Goal: Task Accomplishment & Management: Contribute content

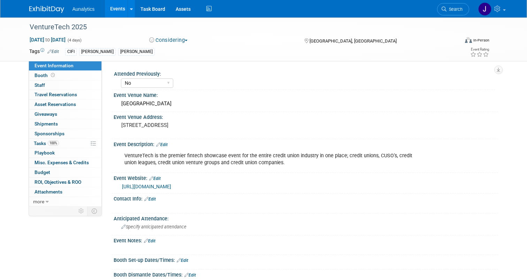
select select "No"
click at [118, 11] on link "Events" at bounding box center [117, 8] width 25 height 17
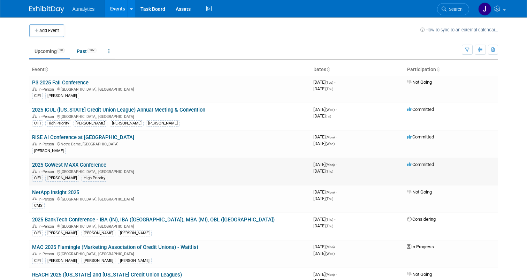
click at [88, 166] on link "2025 GoWest MAXX Conference" at bounding box center [69, 165] width 74 height 6
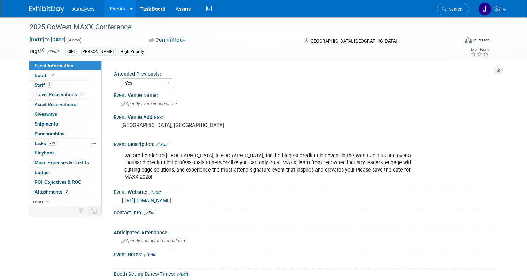
select select "Yes"
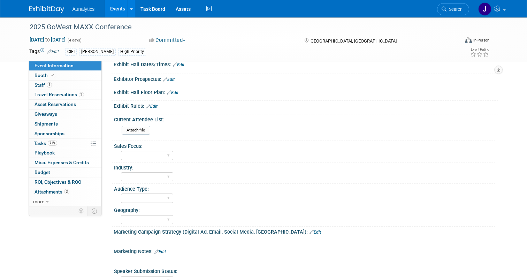
scroll to position [119, 0]
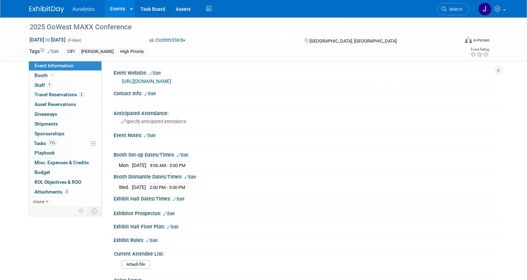
click at [111, 7] on link "Events" at bounding box center [117, 8] width 25 height 17
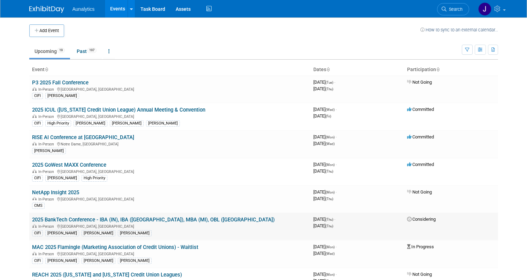
click at [83, 219] on link "2025 BankTech Conference - IBA (IN), IBA ([GEOGRAPHIC_DATA]), MBA (MI), OBL ([G…" at bounding box center [153, 219] width 243 height 6
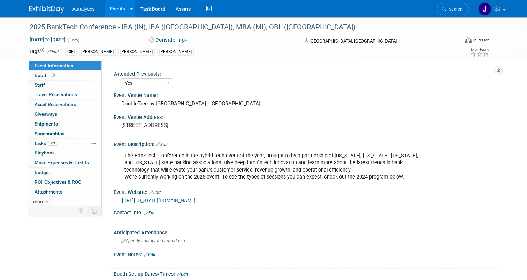
select select "Yes"
select select "Submitted"
click at [52, 145] on span "50%" at bounding box center [52, 142] width 9 height 5
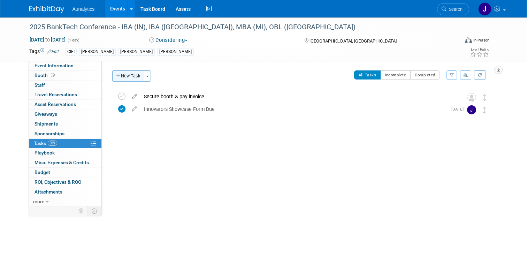
click at [137, 77] on button "New Task" at bounding box center [128, 75] width 32 height 11
select select "8"
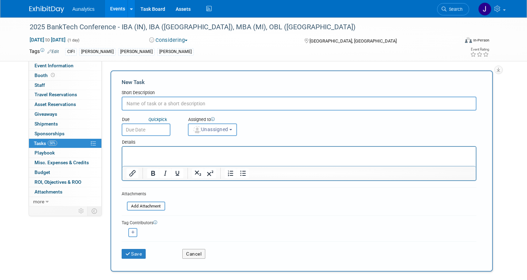
paste input "Register Attendees"
type input "Register Attendees"
click at [159, 128] on input "text" at bounding box center [146, 129] width 49 height 13
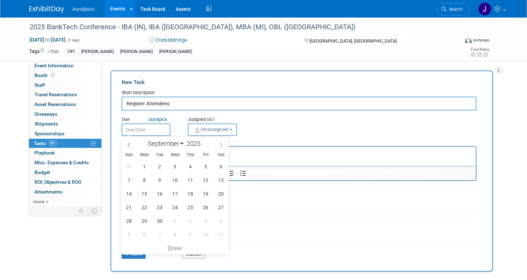
click at [220, 147] on icon at bounding box center [221, 144] width 5 height 5
select select "9"
click at [201, 181] on span "10" at bounding box center [206, 180] width 14 height 14
type input "Oct 10, 2025"
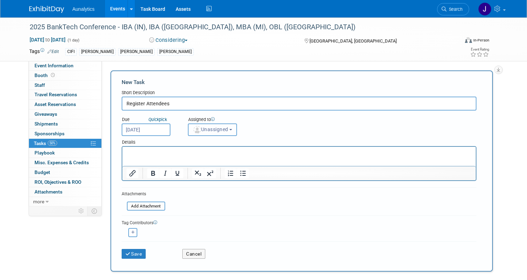
click at [228, 129] on span "Unassigned" at bounding box center [211, 130] width 36 height 6
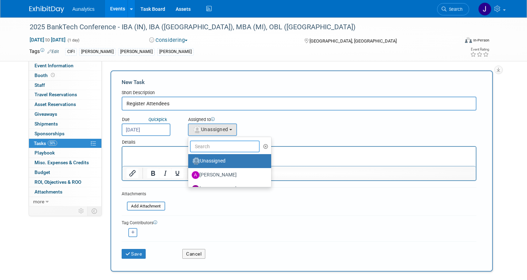
click at [224, 145] on input "text" at bounding box center [225, 146] width 70 height 12
type input "Julie"
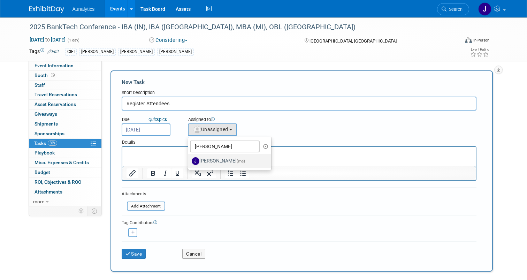
click at [224, 159] on label "Julie Grisanti-Cieslak (me)" at bounding box center [228, 160] width 73 height 11
click at [189, 159] on input "Julie Grisanti-Cieslak (me)" at bounding box center [187, 160] width 5 height 5
select select "01aaad8d-829a-4859-935a-26a77d13b9fd"
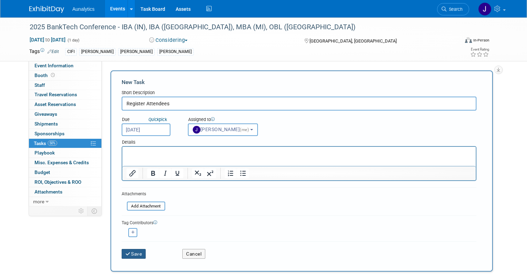
click at [132, 255] on button "Save" at bounding box center [134, 254] width 24 height 10
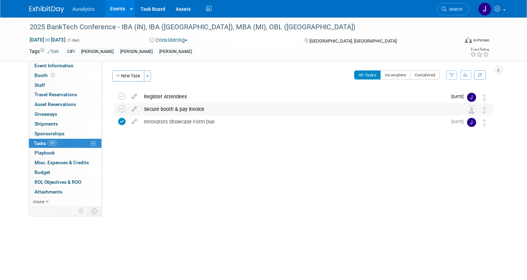
click at [169, 111] on div "Secure booth & pay invoice" at bounding box center [296, 109] width 313 height 12
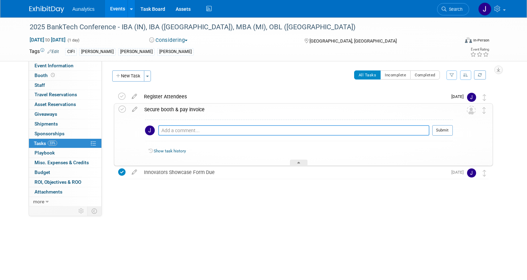
click at [170, 130] on textarea at bounding box center [293, 130] width 271 height 10
paste textarea "Thank you for submitting a proposal to participate in our Innovator Showcase at…"
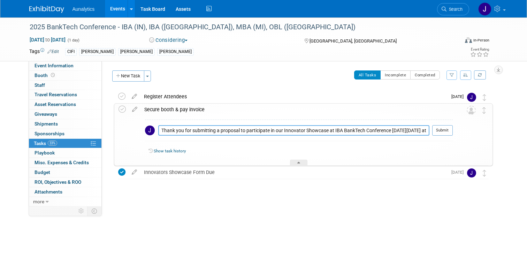
scroll to position [61, 0]
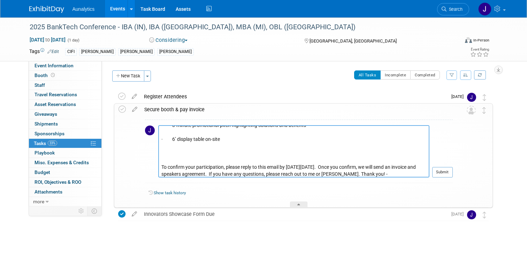
click at [260, 150] on textarea "Thank you for submitting a proposal to participate in our Innovator Showcase at…" at bounding box center [293, 151] width 271 height 52
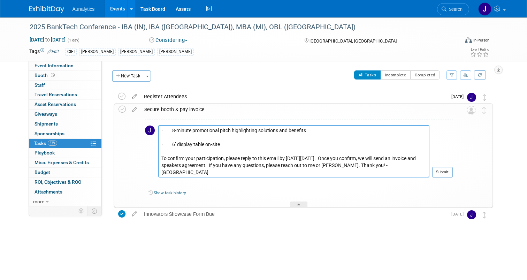
scroll to position [49, 0]
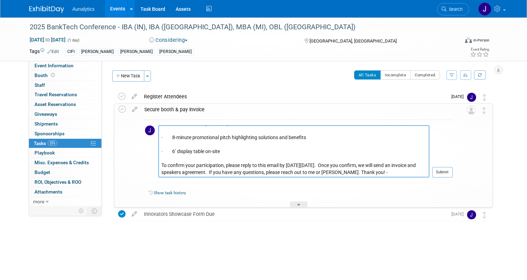
click at [206, 140] on textarea "Thank you for submitting a proposal to participate in our Innovator Showcase at…" at bounding box center [293, 151] width 271 height 52
click at [201, 144] on textarea "Thank you for submitting a proposal to participate in our Innovator Showcase at…" at bounding box center [293, 151] width 271 height 52
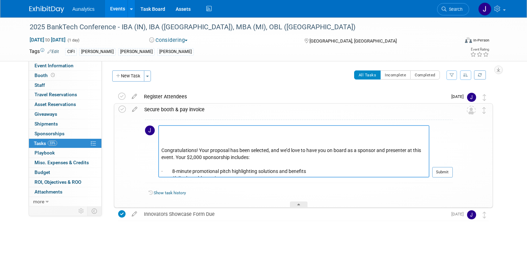
scroll to position [0, 0]
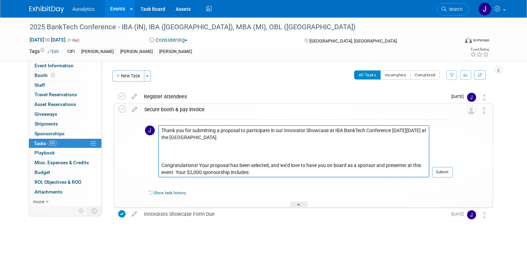
click at [198, 154] on textarea "Thank you for submitting a proposal to participate in our Innovator Showcase at…" at bounding box center [293, 151] width 271 height 52
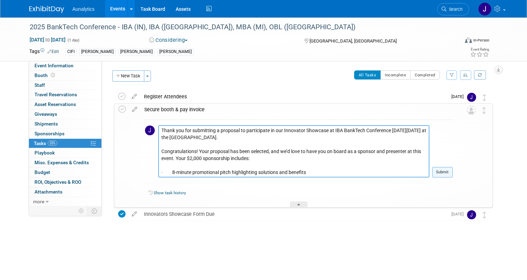
type textarea "Thank you for submitting a proposal to participate in our Innovator Showcase at…"
click at [441, 175] on button "Submit" at bounding box center [442, 172] width 21 height 10
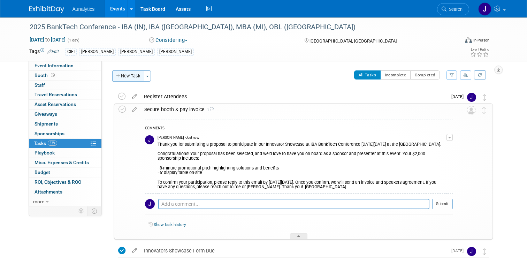
click at [132, 76] on button "New Task" at bounding box center [128, 75] width 32 height 11
select select "8"
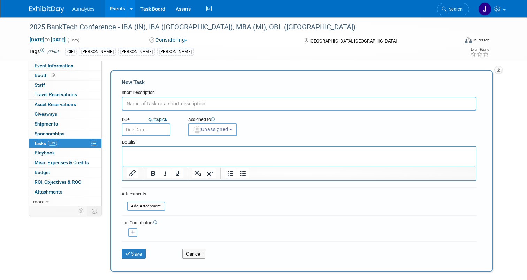
paste input "AV/Electrical/Wifi Order"
type input "AV/Electrical/Wifi Order"
click at [148, 135] on body "Aunalytics Events Add Event Bulk Upload Events Shareable Event Boards Recently …" at bounding box center [263, 140] width 527 height 280
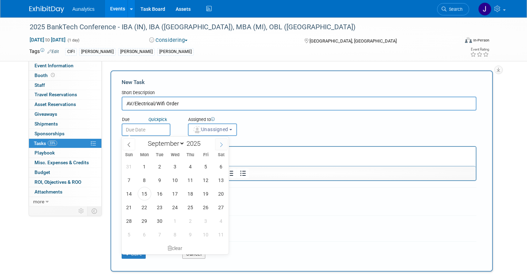
click at [222, 146] on icon at bounding box center [221, 144] width 5 height 5
select select "9"
click at [205, 193] on span "17" at bounding box center [206, 194] width 14 height 14
type input "Oct 17, 2025"
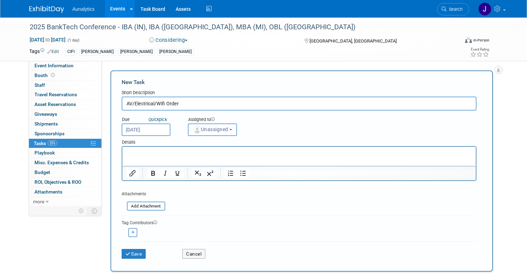
click at [226, 125] on button "Unassigned" at bounding box center [212, 129] width 49 height 13
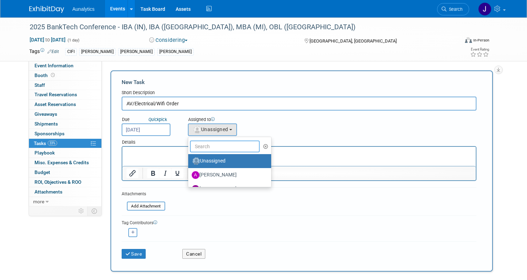
click at [230, 150] on input "text" at bounding box center [225, 146] width 70 height 12
type input "Julie"
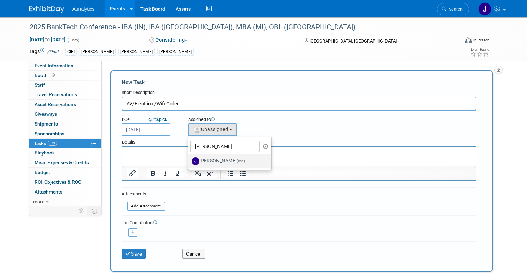
click at [221, 160] on label "Julie Grisanti-Cieslak (me)" at bounding box center [228, 160] width 73 height 11
click at [189, 160] on input "Julie Grisanti-Cieslak (me)" at bounding box center [187, 160] width 5 height 5
select select "01aaad8d-829a-4859-935a-26a77d13b9fd"
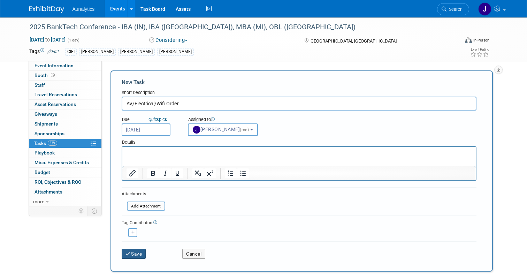
click at [140, 255] on button "Save" at bounding box center [134, 254] width 24 height 10
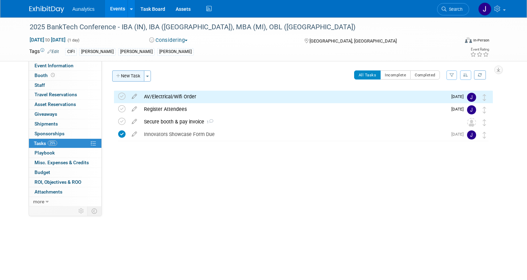
click at [135, 73] on button "New Task" at bounding box center [128, 75] width 32 height 11
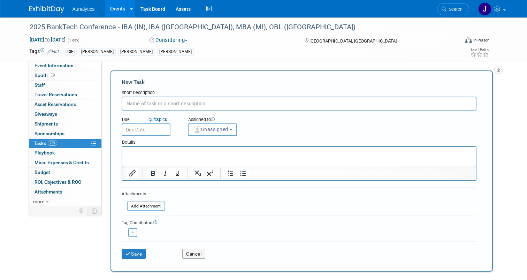
click at [179, 104] on input "text" at bounding box center [299, 104] width 355 height 14
paste input "Send or upload logos/collateral"
type input "Send or upload logos/collateral"
click at [222, 136] on div "Details" at bounding box center [299, 141] width 355 height 10
click at [222, 131] on span "Unassigned" at bounding box center [211, 130] width 36 height 6
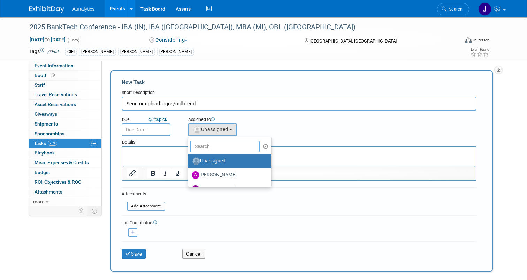
click at [237, 146] on input "text" at bounding box center [225, 146] width 70 height 12
type input "Julie"
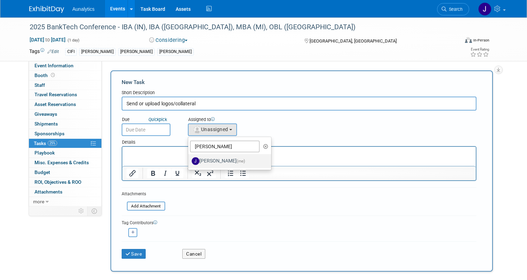
click at [218, 160] on label "Julie Grisanti-Cieslak (me)" at bounding box center [228, 160] width 73 height 11
click at [189, 160] on input "Julie Grisanti-Cieslak (me)" at bounding box center [187, 160] width 5 height 5
select select "01aaad8d-829a-4859-935a-26a77d13b9fd"
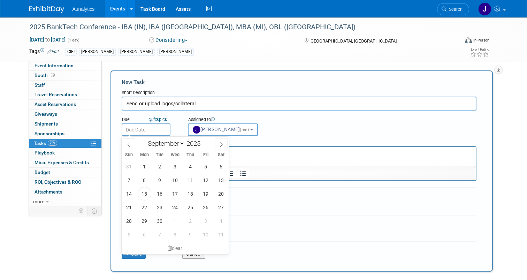
click at [158, 127] on input "text" at bounding box center [146, 129] width 49 height 13
click at [223, 144] on icon at bounding box center [221, 144] width 5 height 5
select select "9"
click at [204, 182] on span "10" at bounding box center [206, 180] width 14 height 14
type input "Oct 10, 2025"
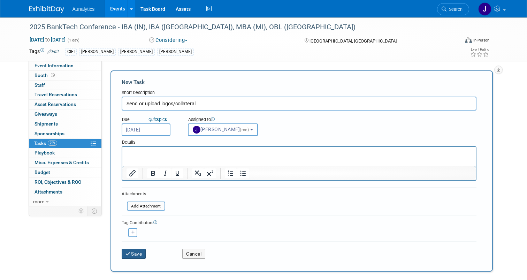
click at [138, 252] on button "Save" at bounding box center [134, 254] width 24 height 10
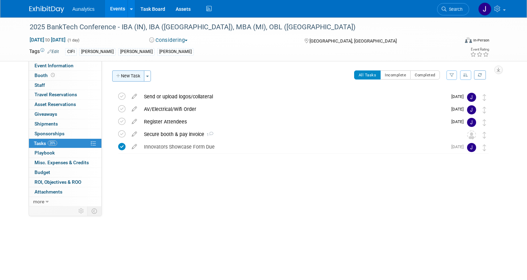
click at [134, 77] on button "New Task" at bounding box center [128, 75] width 32 height 11
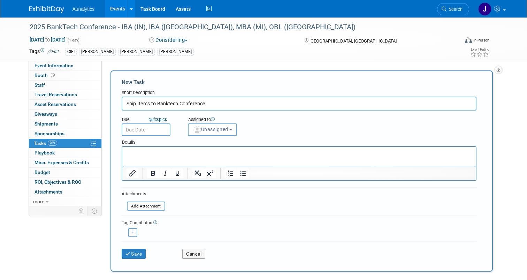
type input "Ship Items to Banktech Conference"
click at [148, 126] on input "text" at bounding box center [146, 129] width 49 height 13
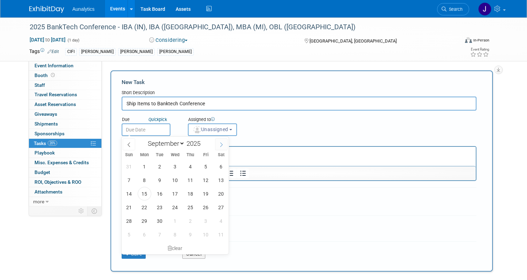
click at [217, 143] on span at bounding box center [221, 144] width 13 height 12
select select "9"
click at [163, 195] on span "14" at bounding box center [160, 194] width 14 height 14
type input "Oct 14, 2025"
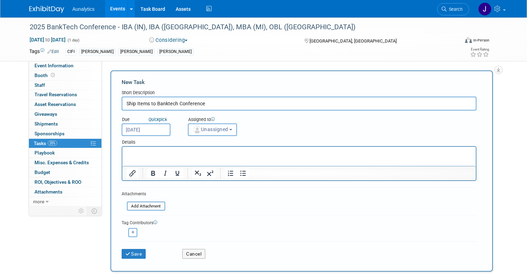
click at [222, 126] on button "Unassigned" at bounding box center [212, 129] width 49 height 13
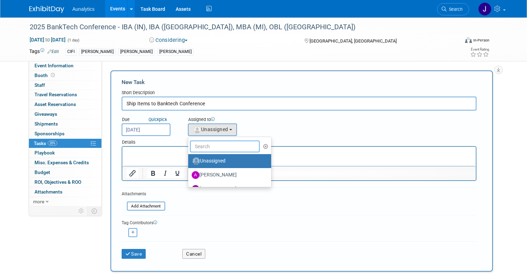
click at [224, 144] on input "text" at bounding box center [225, 146] width 70 height 12
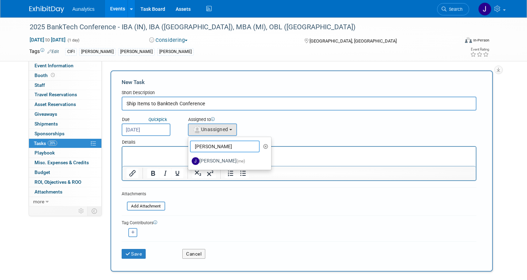
click at [226, 149] on input "Julie" at bounding box center [225, 146] width 70 height 12
type input "nick"
click at [225, 159] on label "Nick Vila" at bounding box center [228, 160] width 73 height 11
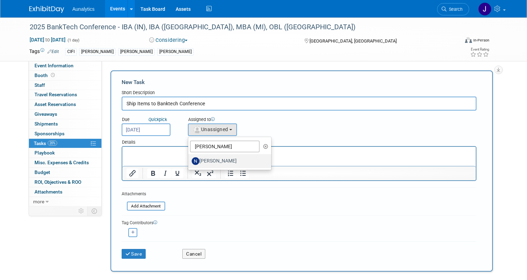
click at [189, 159] on input "Nick Vila" at bounding box center [187, 160] width 5 height 5
select select "c7dc850a-778b-4194-aea7-d7a4e8c5d7bf"
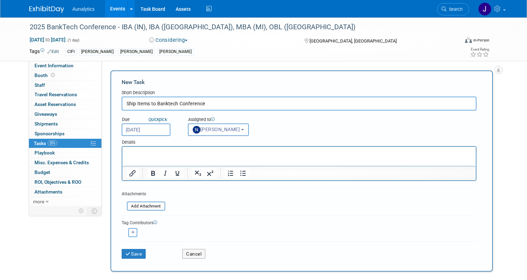
click at [213, 154] on p "Rich Text Area. Press ALT-0 for help." at bounding box center [298, 153] width 345 height 7
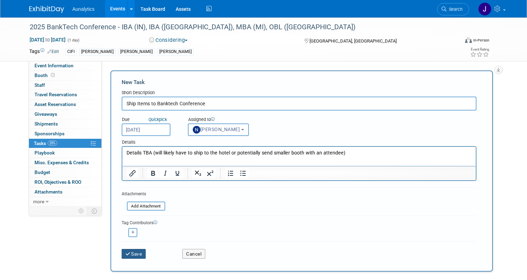
click at [142, 251] on button "Save" at bounding box center [134, 254] width 24 height 10
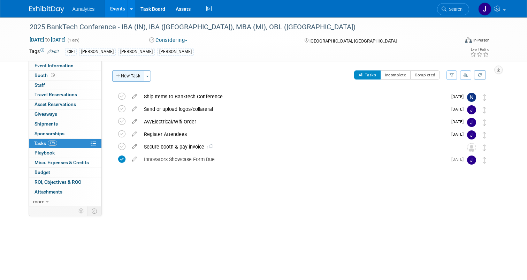
click at [138, 77] on button "New Task" at bounding box center [128, 75] width 32 height 11
select select "8"
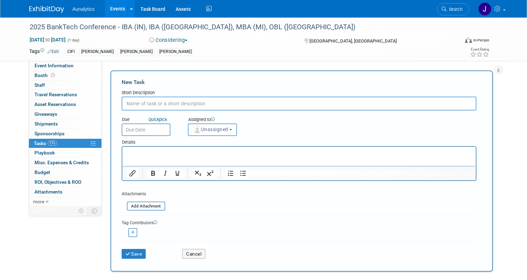
paste input "Pay material handling fees"
type input "Pay material handling fees"
click at [157, 131] on input "text" at bounding box center [146, 129] width 49 height 13
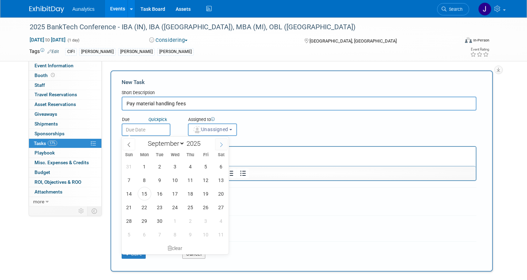
click at [222, 145] on icon at bounding box center [221, 144] width 5 height 5
select select "9"
click at [189, 193] on span "16" at bounding box center [191, 194] width 14 height 14
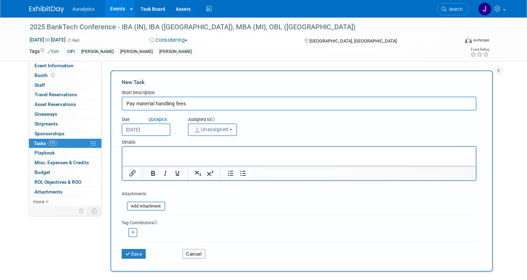
click at [158, 130] on input "Oct 16, 2025" at bounding box center [146, 129] width 49 height 13
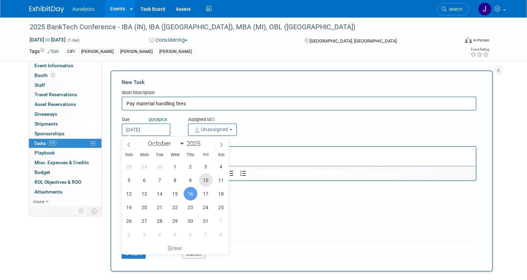
click at [208, 182] on span "10" at bounding box center [206, 180] width 14 height 14
type input "Oct 10, 2025"
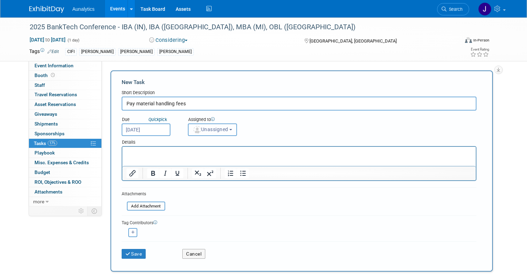
click at [214, 128] on span "Unassigned" at bounding box center [211, 130] width 36 height 6
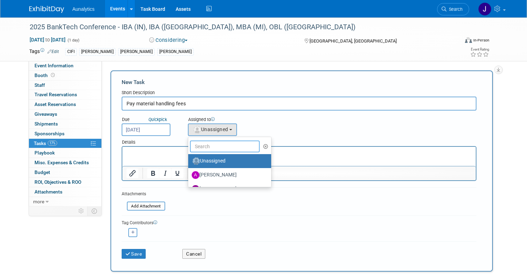
click at [214, 150] on input "text" at bounding box center [225, 146] width 70 height 12
type input "Julie"
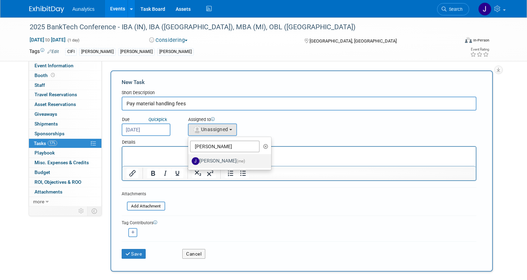
click at [215, 158] on label "Julie Grisanti-Cieslak (me)" at bounding box center [228, 160] width 73 height 11
click at [189, 158] on input "Julie Grisanti-Cieslak (me)" at bounding box center [187, 160] width 5 height 5
select select "01aaad8d-829a-4859-935a-26a77d13b9fd"
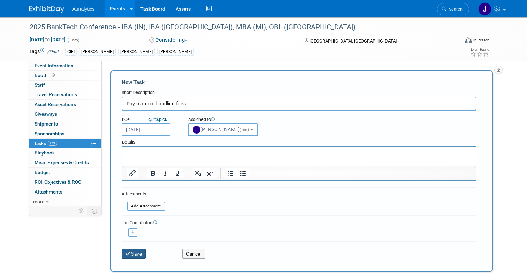
click at [141, 251] on button "Save" at bounding box center [134, 254] width 24 height 10
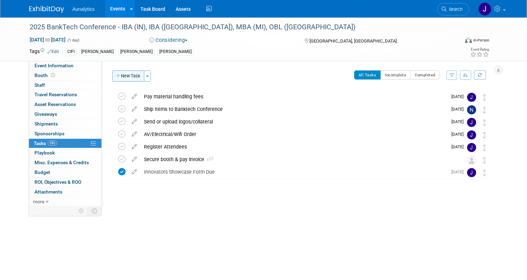
click at [133, 74] on button "New Task" at bounding box center [128, 75] width 32 height 11
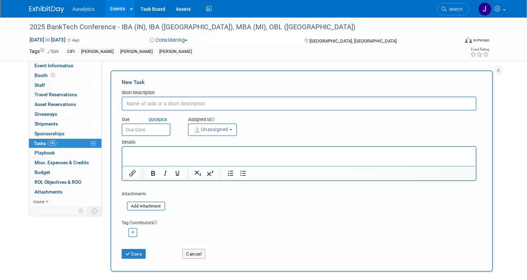
paste input "Enter misc. expenses post-event (from Ramp card)"
type input "Enter misc. expenses post-event (from Ramp card)"
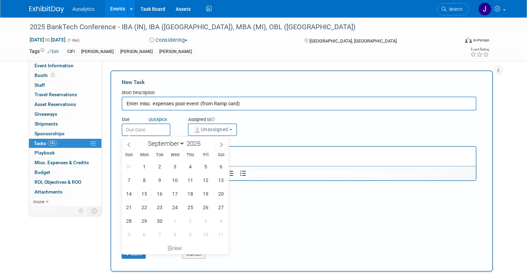
click at [157, 126] on input "text" at bounding box center [146, 129] width 49 height 13
click at [220, 142] on icon at bounding box center [221, 144] width 5 height 5
select select "9"
click at [204, 222] on span "31" at bounding box center [206, 221] width 14 height 14
type input "Oct 31, 2025"
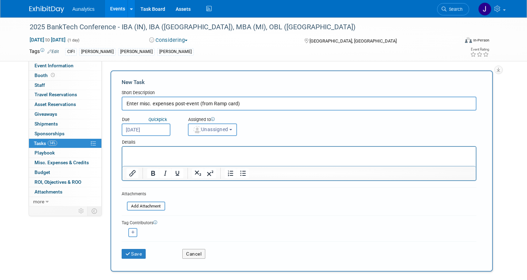
click at [219, 131] on span "Unassigned" at bounding box center [211, 130] width 36 height 6
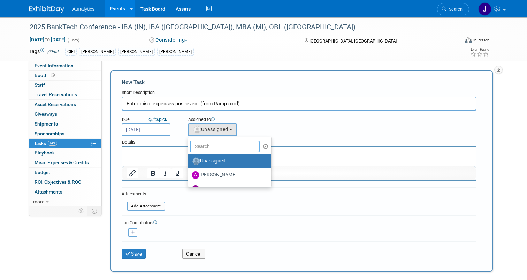
click at [222, 149] on input "text" at bounding box center [225, 146] width 70 height 12
type input "Julie"
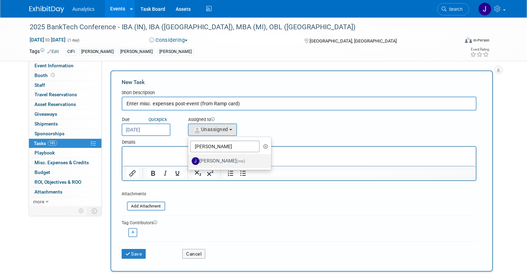
click at [221, 160] on label "Julie Grisanti-Cieslak (me)" at bounding box center [228, 160] width 73 height 11
click at [189, 160] on input "Julie Grisanti-Cieslak (me)" at bounding box center [187, 160] width 5 height 5
select select "01aaad8d-829a-4859-935a-26a77d13b9fd"
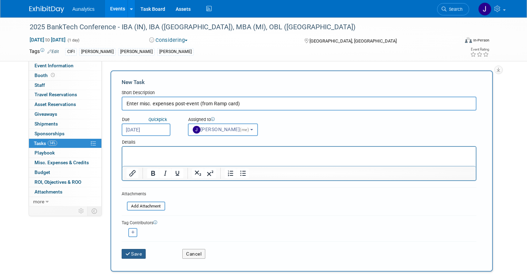
click at [134, 253] on button "Save" at bounding box center [134, 254] width 24 height 10
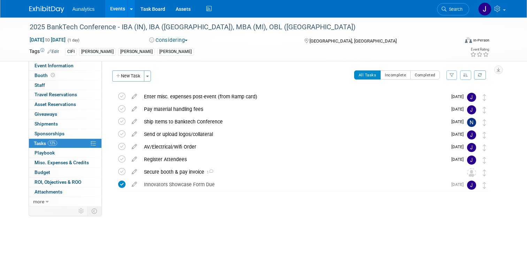
click at [67, 61] on div "2025 BankTech Conference - IBA (IN), IBA (IL), MBA (MI), OBL (OH) Oct 23, 2025 …" at bounding box center [263, 39] width 527 height 44
click at [67, 69] on link "Event Information" at bounding box center [65, 65] width 73 height 9
select select "Yes"
select select "Submitted"
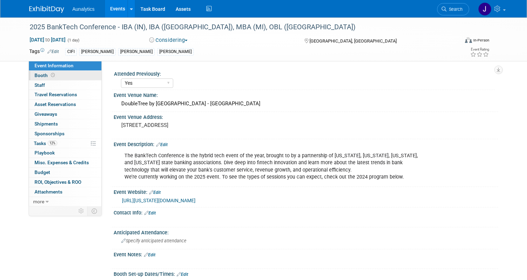
click at [67, 75] on link "Booth" at bounding box center [65, 75] width 73 height 9
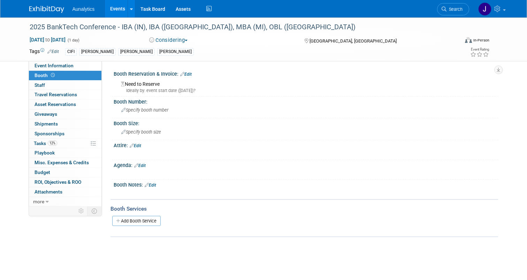
click at [154, 185] on link "Edit" at bounding box center [151, 185] width 12 height 5
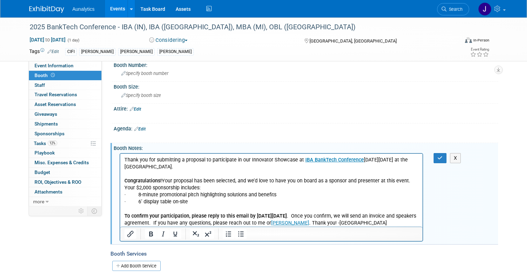
scroll to position [39, 0]
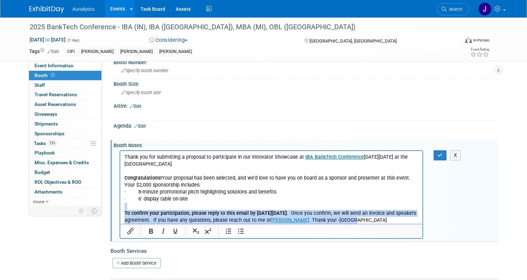
drag, startPoint x: 391, startPoint y: 220, endPoint x: 121, endPoint y: 202, distance: 270.3
click at [121, 202] on html "Thank you for submitting a proposal to participate in our Innovator Showcase at…" at bounding box center [271, 187] width 303 height 73
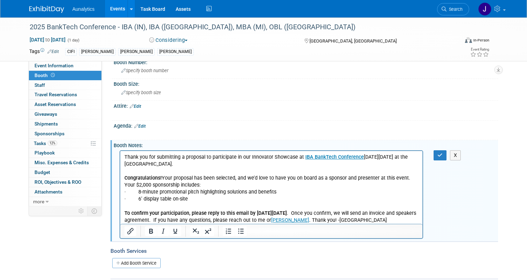
scroll to position [38, 0]
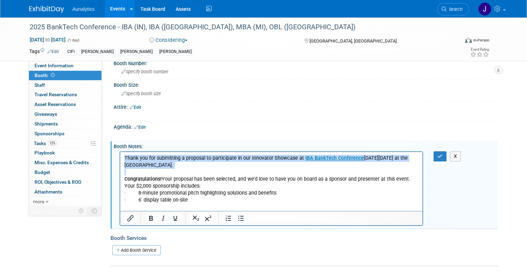
drag, startPoint x: 166, startPoint y: 171, endPoint x: 110, endPoint y: 143, distance: 62.5
click at [120, 152] on html "Thank you for submitting a proposal to participate in our Innovator Showcase at…" at bounding box center [271, 181] width 303 height 59
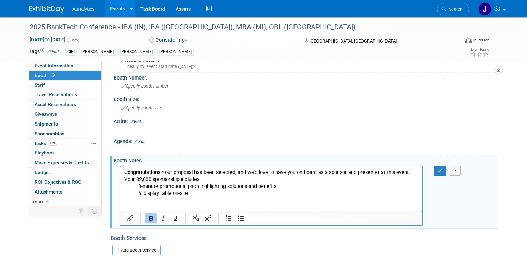
scroll to position [17, 0]
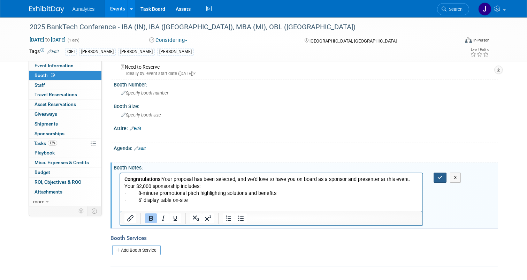
click at [437, 178] on icon "button" at bounding box center [439, 177] width 5 height 5
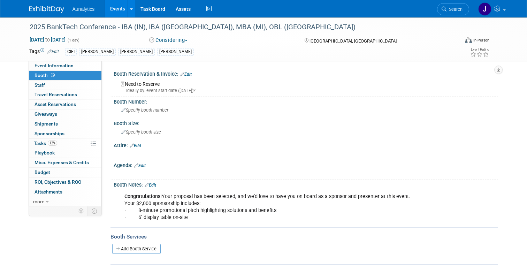
scroll to position [0, 0]
click at [119, 12] on link "Events" at bounding box center [117, 8] width 25 height 17
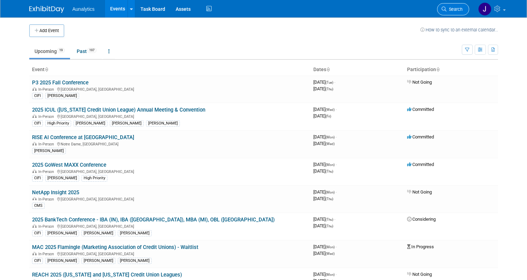
click at [447, 11] on span "Search" at bounding box center [455, 9] width 16 height 5
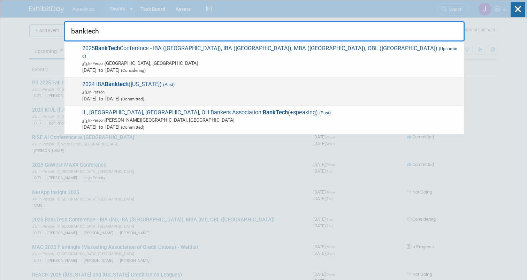
type input "banktech"
click at [250, 97] on div "2024 IBA Banktech (Illinois) (Past) In-Person Oct 3, 2024 to Oct 3, 2024 (Commi…" at bounding box center [263, 91] width 399 height 29
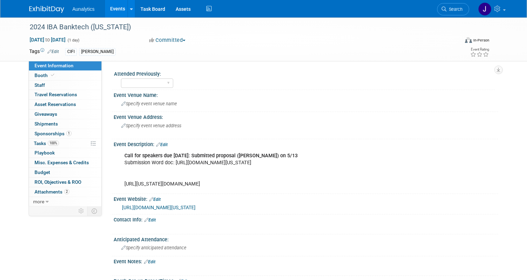
select select "Submitted"
click at [61, 147] on link "100% Tasks 100%" at bounding box center [65, 143] width 73 height 9
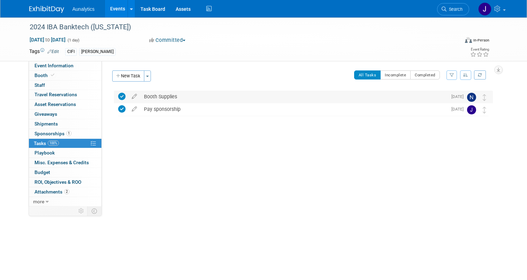
click at [162, 93] on div "Booth Supplies" at bounding box center [293, 97] width 307 height 12
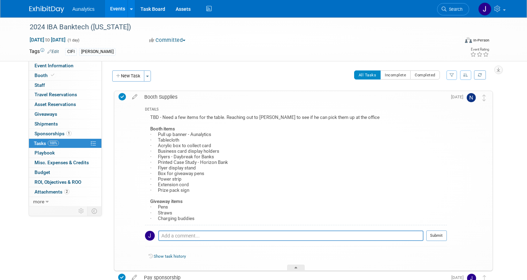
click at [117, 12] on link "Events" at bounding box center [117, 8] width 25 height 17
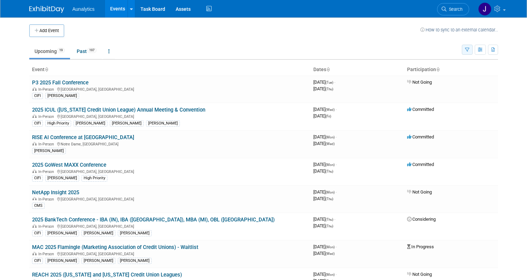
click at [468, 48] on icon "button" at bounding box center [467, 50] width 5 height 5
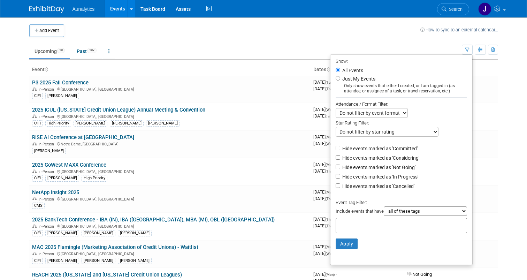
click at [360, 170] on label "Hide events marked as 'Not Going'" at bounding box center [378, 167] width 75 height 7
click at [340, 169] on input "Hide events marked as 'Not Going'" at bounding box center [338, 167] width 5 height 5
checkbox input "true"
click at [340, 242] on button "Apply" at bounding box center [347, 243] width 22 height 10
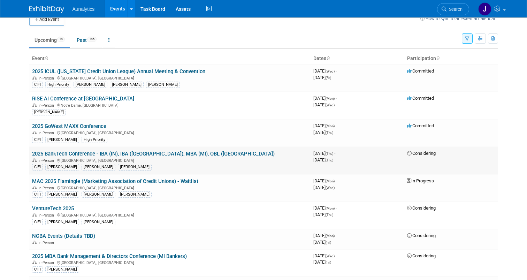
scroll to position [15, 0]
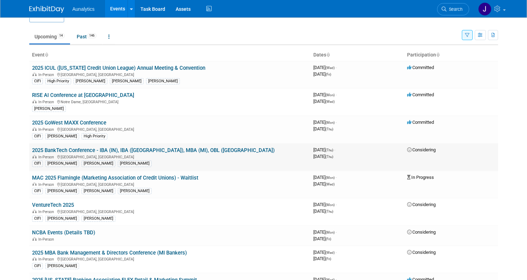
click at [181, 152] on link "2025 BankTech Conference - IBA (IN), IBA ([GEOGRAPHIC_DATA]), MBA (MI), OBL ([G…" at bounding box center [153, 150] width 243 height 6
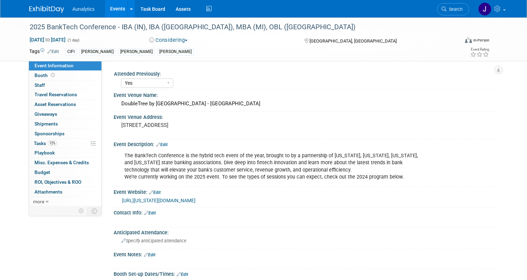
select select "Yes"
select select "Submitted"
click at [184, 39] on button "Considering" at bounding box center [169, 40] width 44 height 7
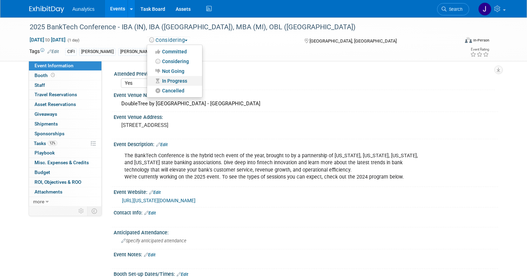
click at [180, 80] on link "In Progress" at bounding box center [174, 81] width 55 height 10
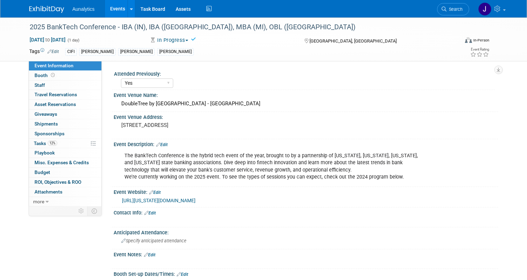
click at [117, 12] on link "Events" at bounding box center [117, 8] width 25 height 17
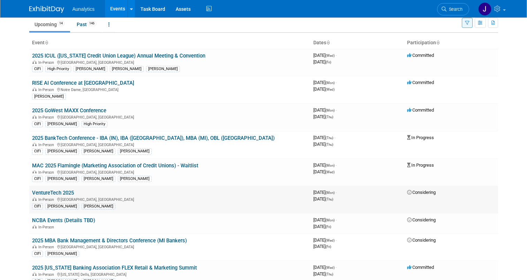
scroll to position [29, 0]
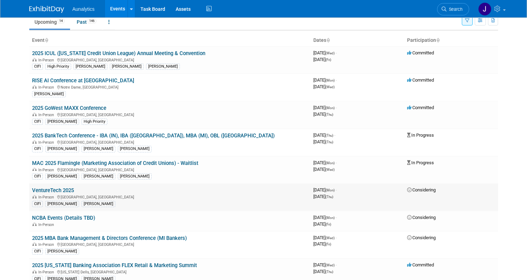
click at [70, 191] on link "VentureTech 2025" at bounding box center [53, 190] width 42 height 6
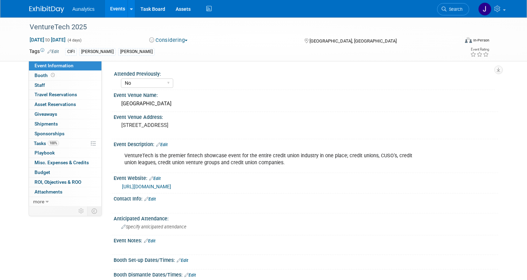
select select "No"
click at [180, 37] on button "Considering" at bounding box center [169, 40] width 44 height 7
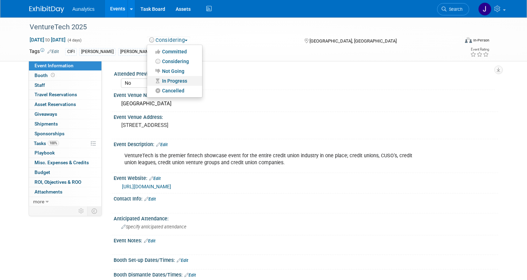
click at [175, 81] on link "In Progress" at bounding box center [174, 81] width 55 height 10
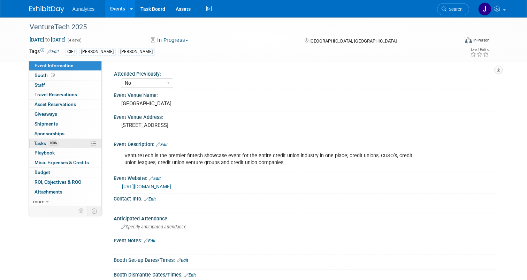
click at [48, 147] on link "100% Tasks 100%" at bounding box center [65, 143] width 73 height 9
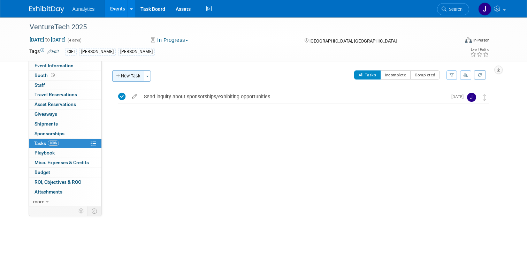
click at [133, 77] on button "New Task" at bounding box center [128, 75] width 32 height 11
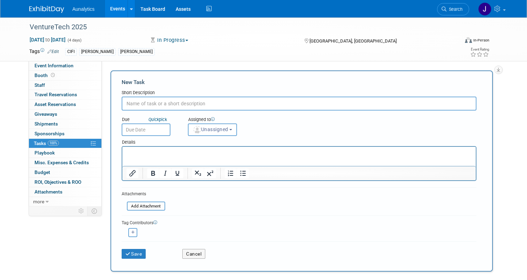
paste input "Secure booth & pay invoice"
type input "Secure booth & pay invoice"
click at [159, 135] on body "Aunalytics Events Add Event Bulk Upload Events Shareable Event Boards Recently …" at bounding box center [263, 140] width 527 height 280
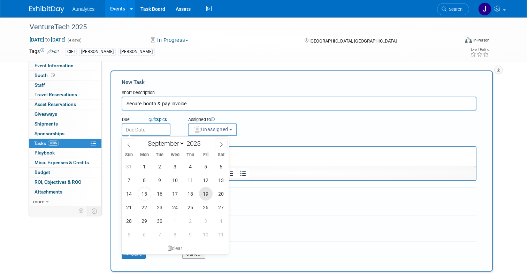
click at [204, 194] on span "19" at bounding box center [206, 194] width 14 height 14
type input "Sep 19, 2025"
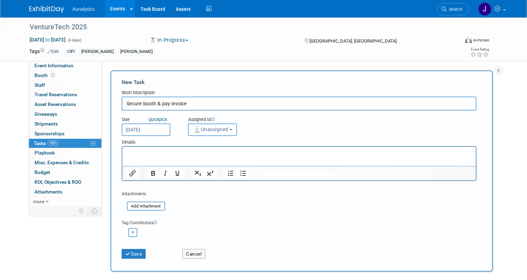
click at [218, 134] on button "Unassigned" at bounding box center [212, 129] width 49 height 13
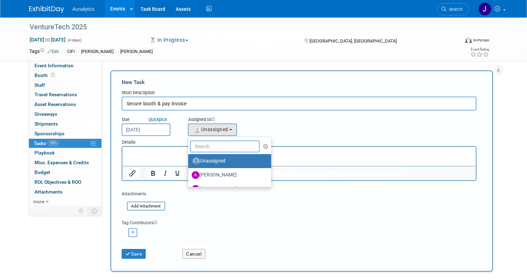
click at [219, 148] on input "text" at bounding box center [225, 146] width 70 height 12
type input "[PERSON_NAME]"
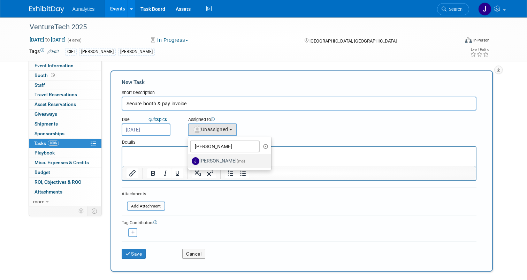
click at [222, 160] on label "Julie Grisanti-Cieslak (me)" at bounding box center [228, 160] width 73 height 11
click at [189, 160] on input "Julie Grisanti-Cieslak (me)" at bounding box center [187, 160] width 5 height 5
select select "01aaad8d-829a-4859-935a-26a77d13b9fd"
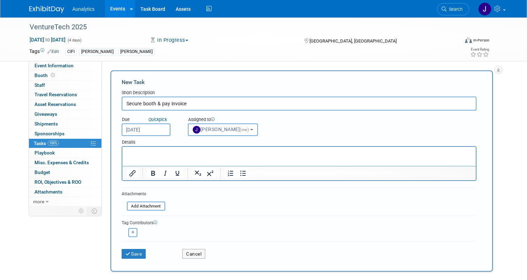
click at [165, 154] on p "Rich Text Area. Press ALT-0 for help." at bounding box center [298, 153] width 345 height 7
click at [136, 257] on button "Save" at bounding box center [134, 254] width 24 height 10
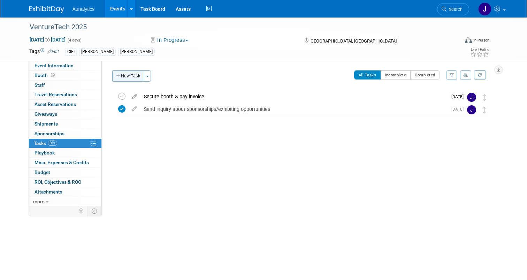
click at [127, 78] on button "New Task" at bounding box center [128, 75] width 32 height 11
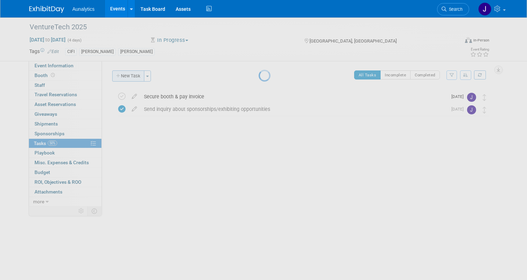
select select "8"
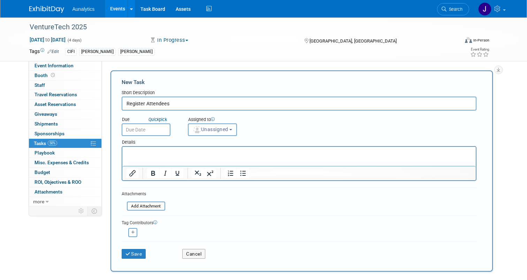
type input "Register Attendees"
click at [151, 130] on input "text" at bounding box center [146, 129] width 49 height 13
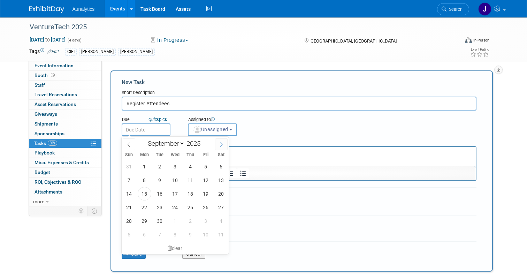
click at [220, 148] on span at bounding box center [221, 144] width 13 height 12
select select "9"
click at [203, 194] on span "17" at bounding box center [206, 194] width 14 height 14
type input "Oct 17, 2025"
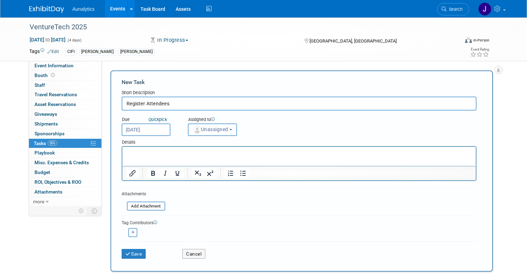
click at [219, 130] on span "Unassigned" at bounding box center [211, 130] width 36 height 6
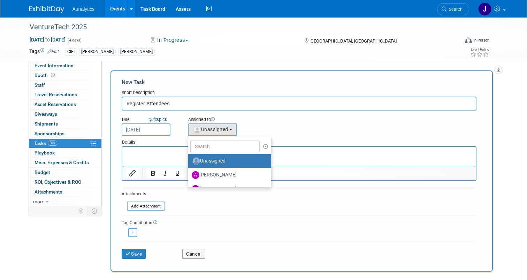
click at [220, 156] on label "Unassigned" at bounding box center [228, 160] width 73 height 11
click at [189, 158] on input "Unassigned" at bounding box center [187, 160] width 5 height 5
click at [221, 147] on input "text" at bounding box center [225, 146] width 70 height 12
type input "Julie"
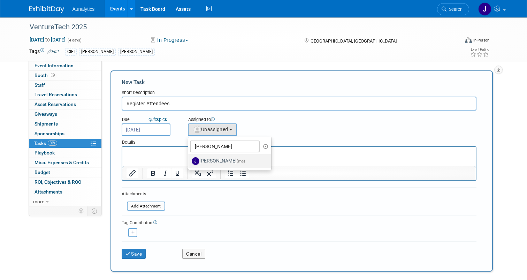
click at [223, 155] on link "Julie Grisanti-Cieslak (me)" at bounding box center [229, 161] width 83 height 14
click at [223, 160] on label "Julie Grisanti-Cieslak (me)" at bounding box center [228, 160] width 73 height 11
click at [189, 160] on input "Julie Grisanti-Cieslak (me)" at bounding box center [187, 160] width 5 height 5
select select "01aaad8d-829a-4859-935a-26a77d13b9fd"
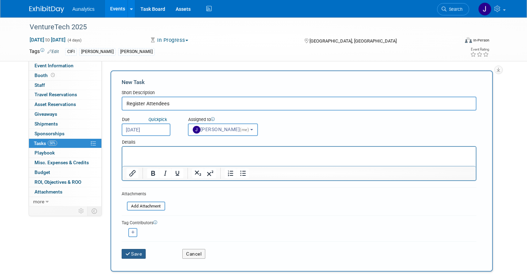
click at [137, 253] on button "Save" at bounding box center [134, 254] width 24 height 10
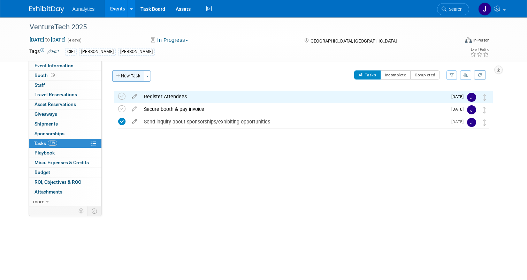
click at [137, 73] on button "New Task" at bounding box center [128, 75] width 32 height 11
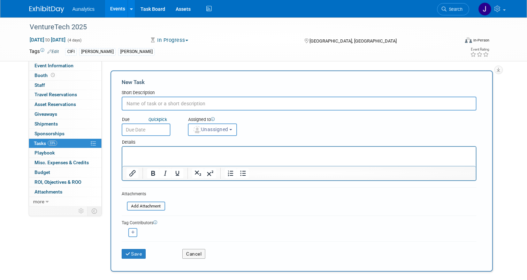
click at [211, 104] on input "text" at bounding box center [299, 104] width 355 height 14
paste input "AV/Electrical/Wifi Order"
type input "AV/Electrical/Wifi Order"
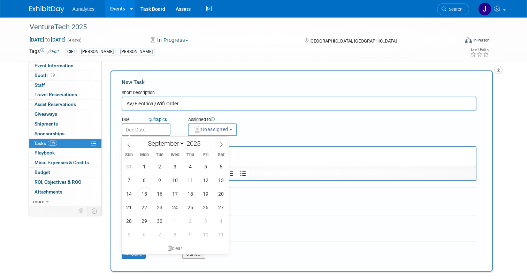
click at [162, 131] on input "text" at bounding box center [146, 129] width 49 height 13
click at [221, 144] on icon at bounding box center [221, 144] width 5 height 5
select select "9"
click at [209, 194] on span "17" at bounding box center [206, 194] width 14 height 14
type input "Oct 17, 2025"
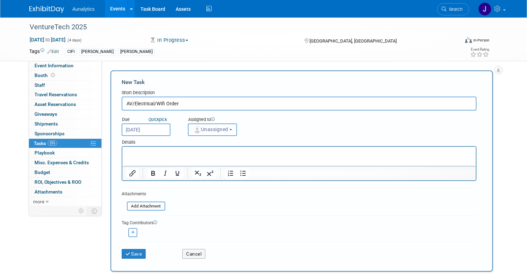
click at [225, 130] on span "Unassigned" at bounding box center [211, 130] width 36 height 6
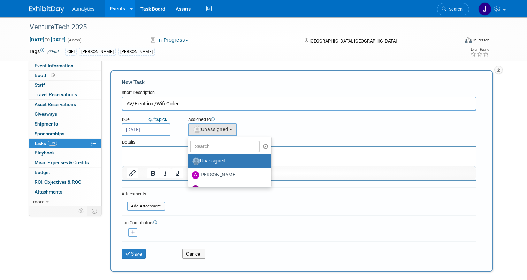
click at [226, 153] on ul "Unassigned Aaron Clark Bobby Taylor Brad Thien Cody Livingston Dan Fenech David…" at bounding box center [230, 162] width 84 height 51
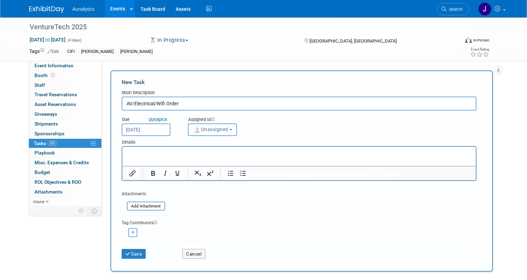
click at [226, 131] on span "Unassigned" at bounding box center [211, 130] width 36 height 6
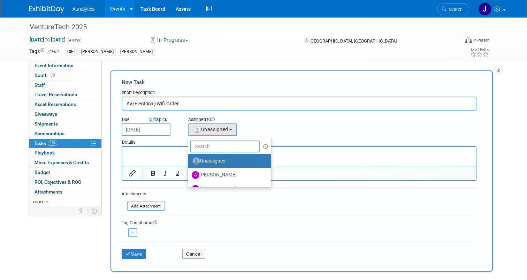
click at [226, 143] on input "text" at bounding box center [225, 146] width 70 height 12
type input "Julie"
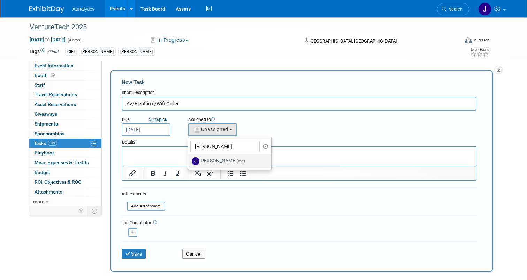
click at [229, 157] on label "Julie Grisanti-Cieslak (me)" at bounding box center [228, 160] width 73 height 11
click at [189, 158] on input "Julie Grisanti-Cieslak (me)" at bounding box center [187, 160] width 5 height 5
select select "01aaad8d-829a-4859-935a-26a77d13b9fd"
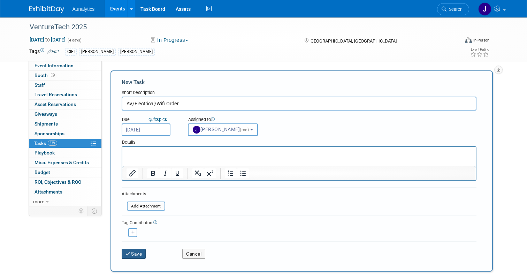
click at [137, 253] on button "Save" at bounding box center [134, 254] width 24 height 10
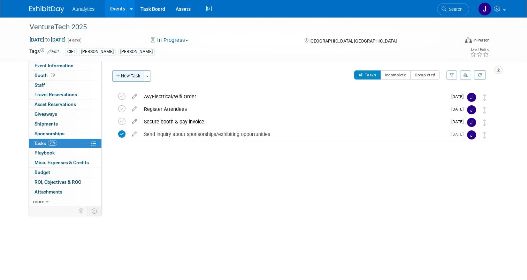
click at [136, 78] on button "New Task" at bounding box center [128, 75] width 32 height 11
select select "8"
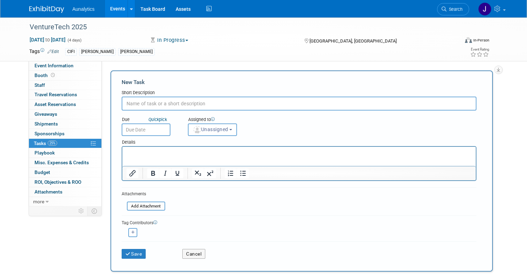
paste input "Send or upload logos/collateral"
type input "Send or upload logos/collateral"
click at [153, 137] on div "Details" at bounding box center [299, 141] width 355 height 10
click at [153, 131] on input "text" at bounding box center [146, 129] width 49 height 13
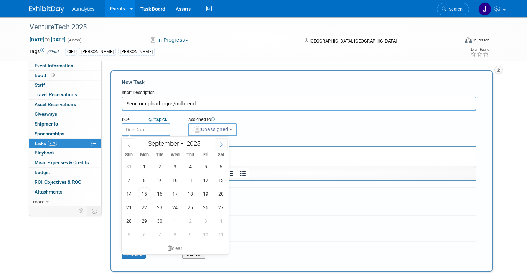
click at [226, 141] on span at bounding box center [221, 144] width 13 height 12
click at [128, 142] on icon at bounding box center [129, 144] width 5 height 5
select select "9"
click at [206, 193] on span "17" at bounding box center [206, 194] width 14 height 14
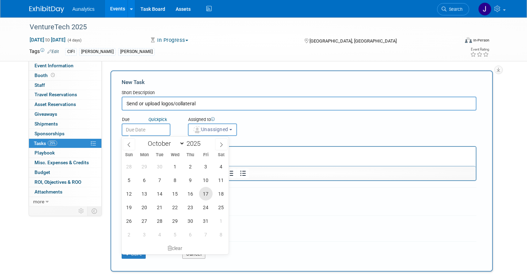
type input "Oct 17, 2025"
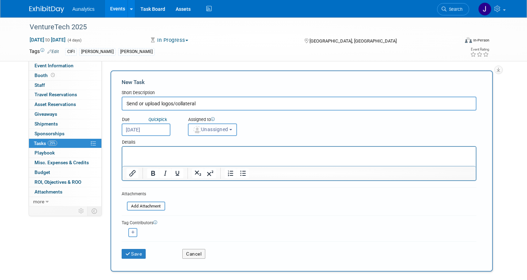
click at [221, 127] on span "Unassigned" at bounding box center [211, 130] width 36 height 6
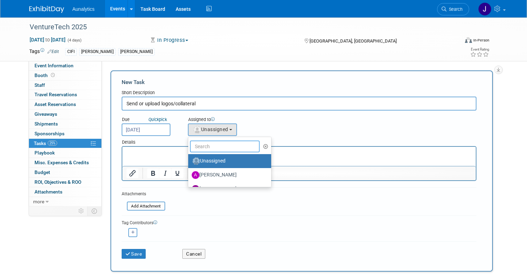
click at [222, 147] on input "text" at bounding box center [225, 146] width 70 height 12
type input "Julie"
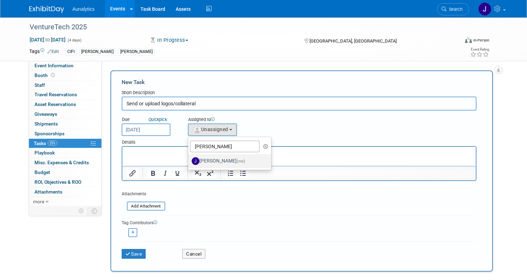
click at [222, 159] on label "Julie Grisanti-Cieslak (me)" at bounding box center [228, 160] width 73 height 11
click at [189, 159] on input "Julie Grisanti-Cieslak (me)" at bounding box center [187, 160] width 5 height 5
select select "01aaad8d-829a-4859-935a-26a77d13b9fd"
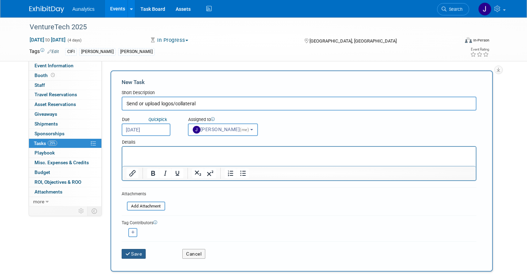
click at [140, 252] on button "Save" at bounding box center [134, 254] width 24 height 10
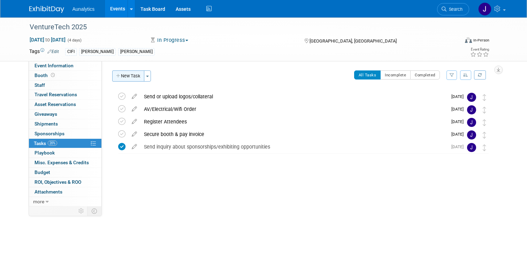
click at [132, 75] on button "New Task" at bounding box center [128, 75] width 32 height 11
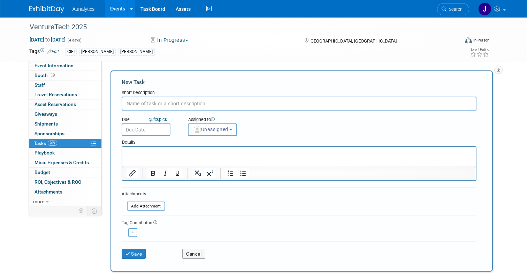
paste input "Ship Items to…"
type input "Ship Items to VentureTech"
click at [147, 130] on input "text" at bounding box center [146, 129] width 49 height 13
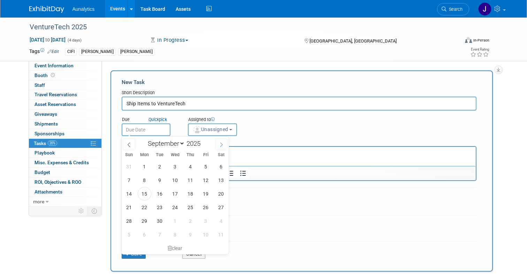
click at [218, 149] on span at bounding box center [221, 144] width 13 height 12
select select "9"
click at [202, 194] on span "17" at bounding box center [206, 194] width 14 height 14
type input "Oct 17, 2025"
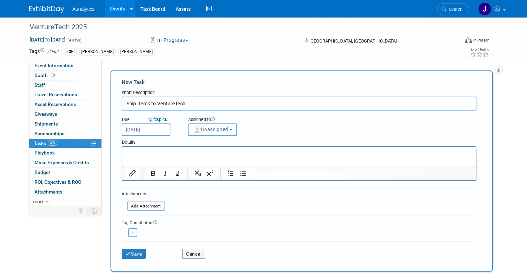
click at [208, 134] on button "Unassigned" at bounding box center [212, 129] width 49 height 13
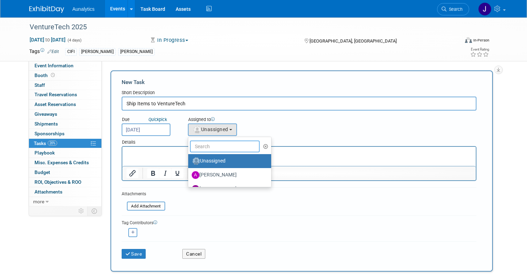
click at [224, 151] on input "text" at bounding box center [225, 146] width 70 height 12
click at [227, 145] on input "text" at bounding box center [225, 146] width 70 height 12
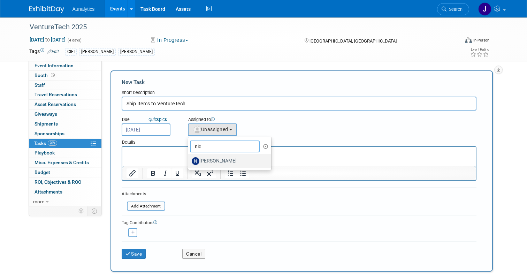
type input "nic"
click at [218, 161] on label "Nick Vila" at bounding box center [228, 160] width 73 height 11
click at [189, 161] on input "Nick Vila" at bounding box center [187, 160] width 5 height 5
select select "c7dc850a-778b-4194-aea7-d7a4e8c5d7bf"
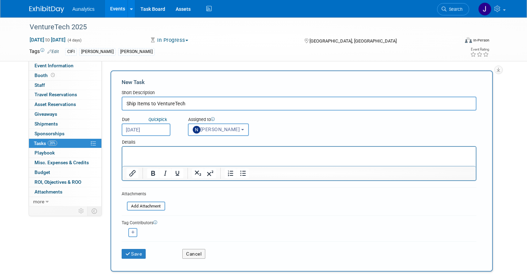
click at [188, 152] on p "Rich Text Area. Press ALT-0 for help." at bounding box center [298, 153] width 345 height 7
click at [133, 257] on button "Save" at bounding box center [134, 254] width 24 height 10
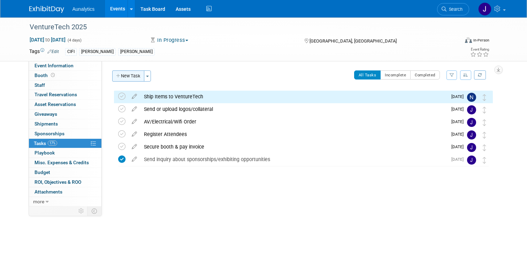
click at [135, 74] on button "New Task" at bounding box center [128, 75] width 32 height 11
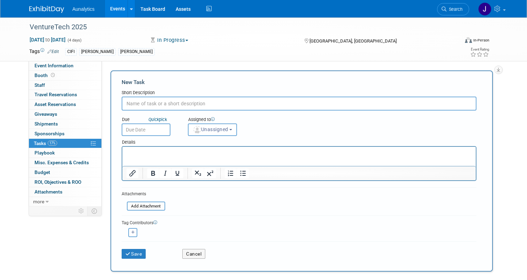
paste input "Pay material handling fees"
type input "Pay material handling fees"
click at [158, 130] on input "text" at bounding box center [146, 129] width 49 height 13
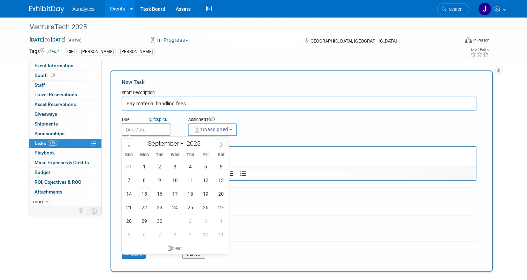
click at [217, 146] on span at bounding box center [221, 144] width 13 height 12
select select "9"
click at [208, 190] on span "17" at bounding box center [206, 194] width 14 height 14
type input "Oct 17, 2025"
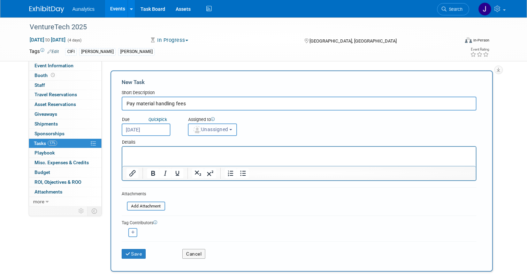
click at [226, 135] on button "Unassigned" at bounding box center [212, 129] width 49 height 13
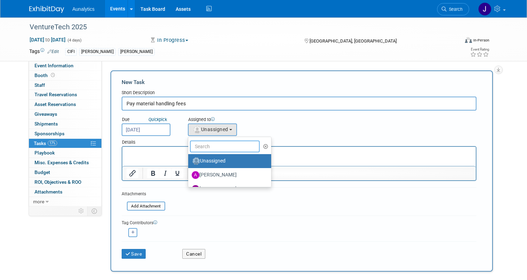
click at [227, 148] on input "text" at bounding box center [225, 146] width 70 height 12
type input "Julie"
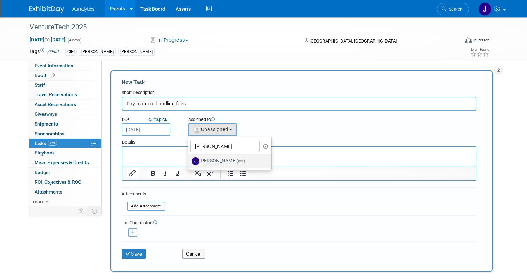
click at [220, 163] on label "Julie Grisanti-Cieslak (me)" at bounding box center [228, 160] width 73 height 11
click at [189, 162] on input "Julie Grisanti-Cieslak (me)" at bounding box center [187, 160] width 5 height 5
select select "01aaad8d-829a-4859-935a-26a77d13b9fd"
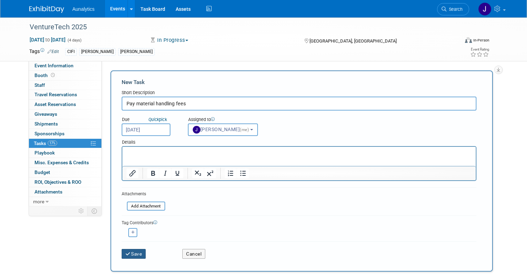
click at [136, 256] on button "Save" at bounding box center [134, 254] width 24 height 10
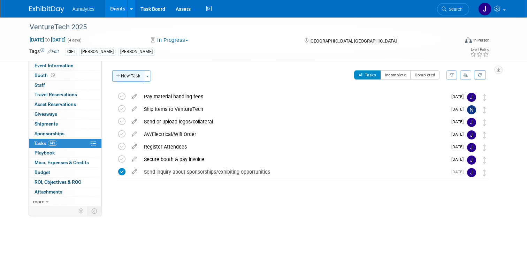
click at [136, 80] on button "New Task" at bounding box center [128, 75] width 32 height 11
select select "8"
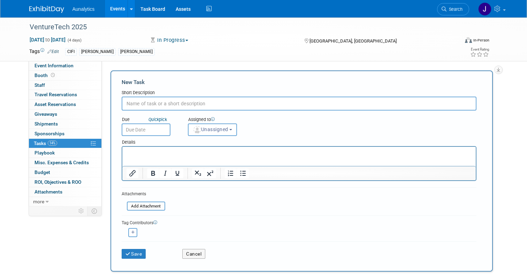
paste input "Enter misc. expenses post-event (from Ramp card)"
type input "Enter misc. expenses post-event (from Ramp card)"
click at [148, 125] on input "text" at bounding box center [146, 129] width 49 height 13
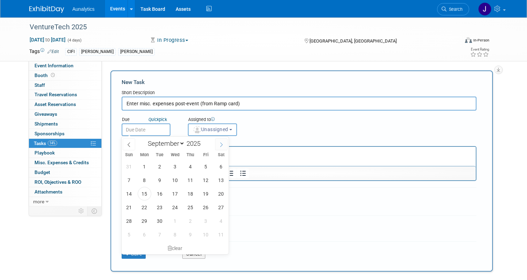
click at [218, 146] on span at bounding box center [221, 144] width 13 height 12
click at [129, 141] on span at bounding box center [129, 144] width 13 height 12
select select "10"
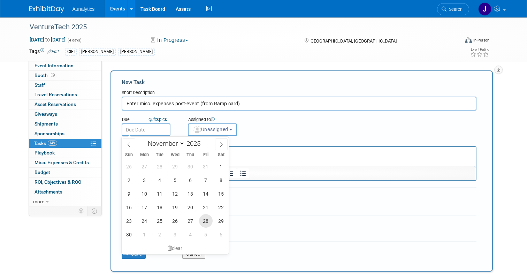
click at [204, 217] on span "28" at bounding box center [206, 221] width 14 height 14
type input "Nov 28, 2025"
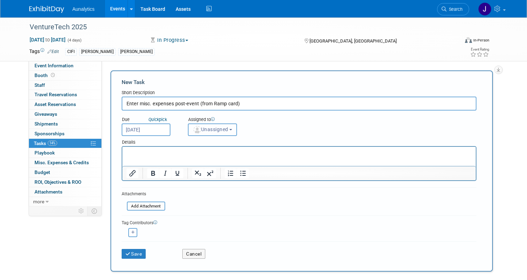
click at [220, 128] on span "Unassigned" at bounding box center [211, 130] width 36 height 6
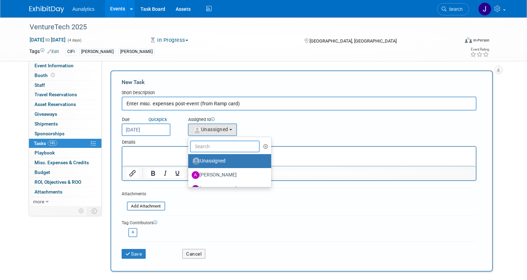
click at [221, 148] on input "text" at bounding box center [225, 146] width 70 height 12
type input "Julie"
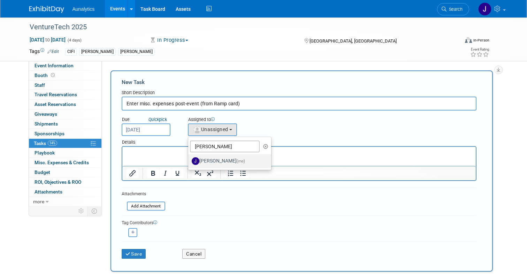
click at [224, 158] on label "Julie Grisanti-Cieslak (me)" at bounding box center [228, 160] width 73 height 11
click at [189, 158] on input "Julie Grisanti-Cieslak (me)" at bounding box center [187, 160] width 5 height 5
select select "01aaad8d-829a-4859-935a-26a77d13b9fd"
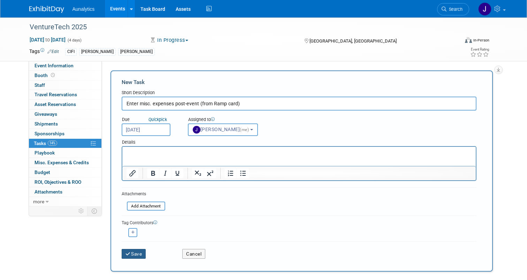
click at [137, 256] on button "Save" at bounding box center [134, 254] width 24 height 10
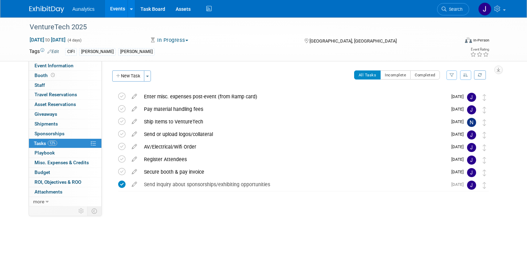
click at [122, 4] on link "Events" at bounding box center [117, 8] width 25 height 17
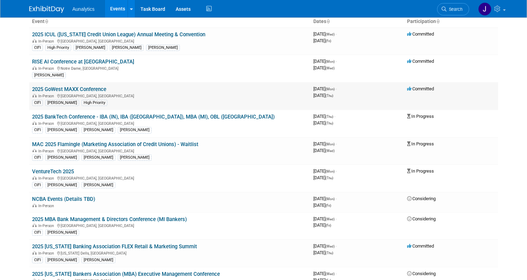
scroll to position [49, 0]
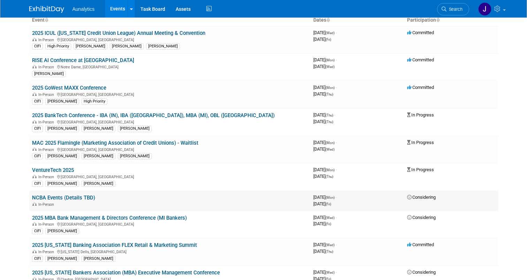
click at [68, 199] on link "NCBA Events (Details TBD)" at bounding box center [63, 197] width 63 height 6
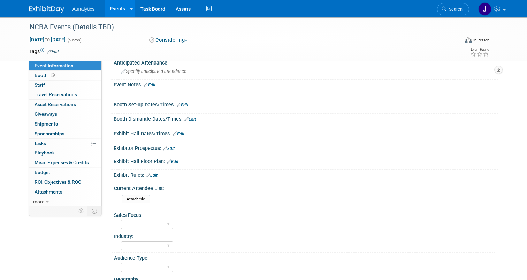
scroll to position [101, 0]
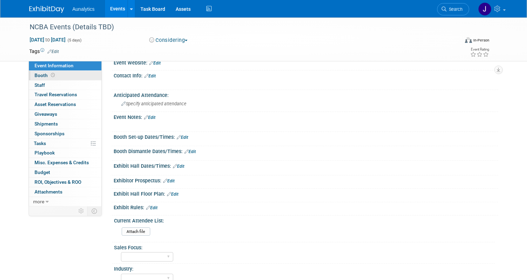
click at [64, 76] on link "Booth" at bounding box center [65, 75] width 73 height 9
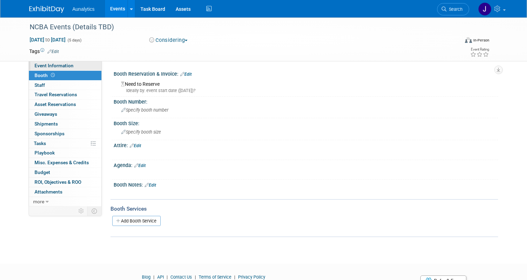
click at [66, 66] on span "Event Information" at bounding box center [54, 66] width 39 height 6
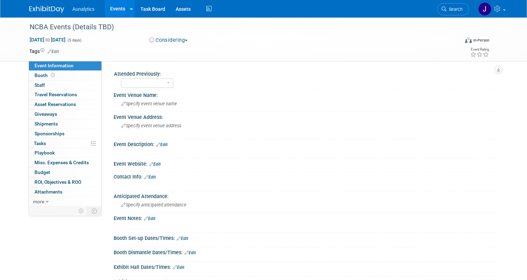
click at [116, 9] on link "Events" at bounding box center [117, 8] width 25 height 17
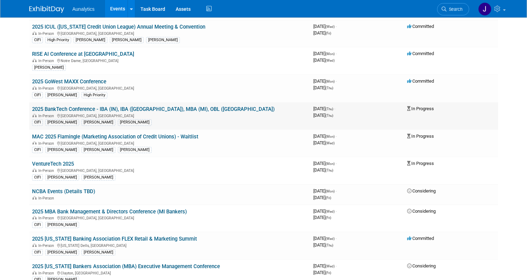
scroll to position [63, 0]
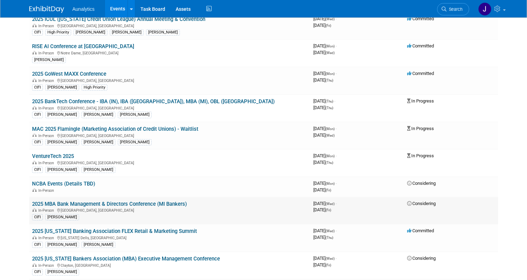
click at [92, 203] on link "2025 MBA Bank Management & Directors Conference (MI Bankers)" at bounding box center [109, 204] width 155 height 6
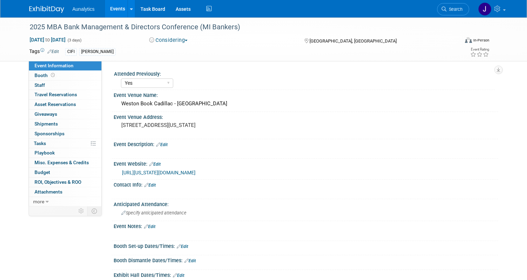
select select "Yes"
click at [80, 78] on link "Booth" at bounding box center [65, 75] width 73 height 9
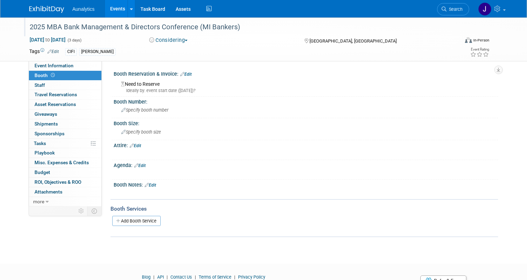
click at [138, 29] on div "2025 MBA Bank Management & Directors Conference (MI Bankers)" at bounding box center [238, 27] width 423 height 13
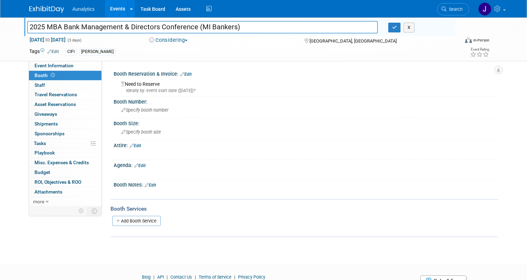
click at [138, 29] on input "2025 MBA Bank Management & Directors Conference (MI Bankers)" at bounding box center [202, 27] width 351 height 12
click at [135, 29] on input "2025 MBA Bank Management & Directors Conference (MI Bankers)" at bounding box center [202, 27] width 351 height 12
drag, startPoint x: 64, startPoint y: 26, endPoint x: 194, endPoint y: 28, distance: 130.0
click at [194, 28] on input "2025 MBA Bank Management & Directors Conference (MI Bankers)" at bounding box center [202, 27] width 351 height 12
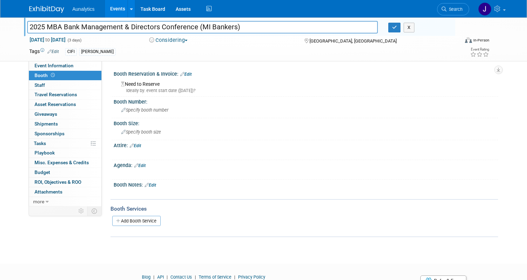
click at [161, 145] on div "Attire: Edit" at bounding box center [306, 144] width 384 height 9
click at [395, 27] on icon "button" at bounding box center [394, 27] width 5 height 5
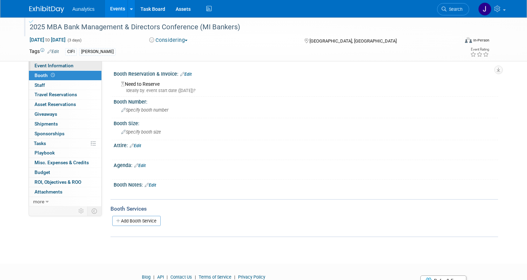
click at [53, 66] on span "Event Information" at bounding box center [54, 66] width 39 height 6
select select "Yes"
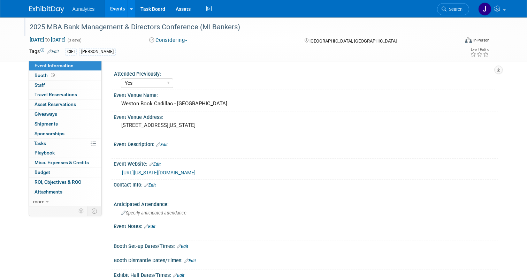
click at [205, 168] on div "[URL][US_STATE][DOMAIN_NAME]" at bounding box center [306, 172] width 374 height 10
click at [196, 172] on link "[URL][US_STATE][DOMAIN_NAME]" at bounding box center [159, 173] width 74 height 6
click at [119, 6] on link "Events" at bounding box center [117, 8] width 25 height 17
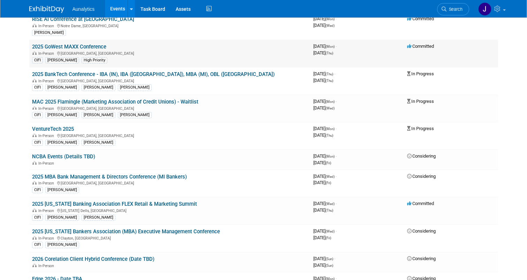
scroll to position [91, 0]
click at [133, 204] on link "2025 [US_STATE] Banking Association FLEX Retail & Marketing Summit" at bounding box center [114, 203] width 165 height 6
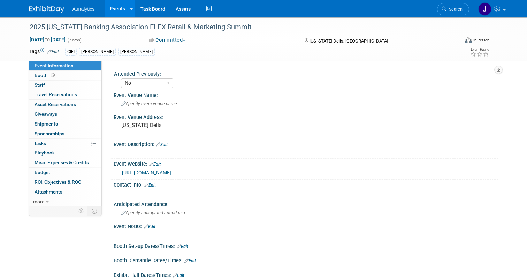
select select "No"
select select "Accepted"
click at [64, 74] on link "Booth" at bounding box center [65, 75] width 73 height 9
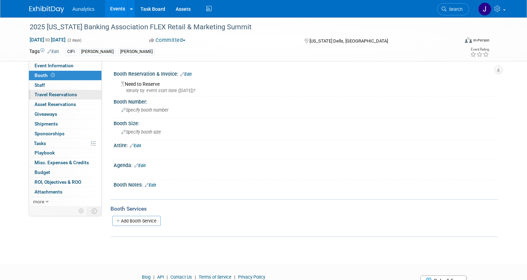
click at [63, 90] on link "0 Travel Reservations 0" at bounding box center [65, 94] width 73 height 9
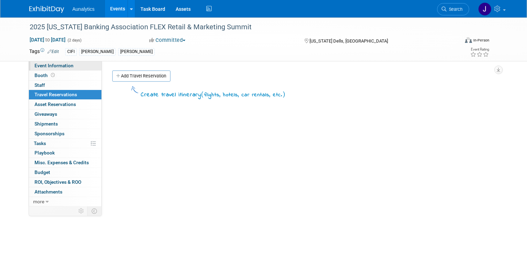
click at [69, 64] on span "Event Information" at bounding box center [54, 66] width 39 height 6
select select "No"
select select "Accepted"
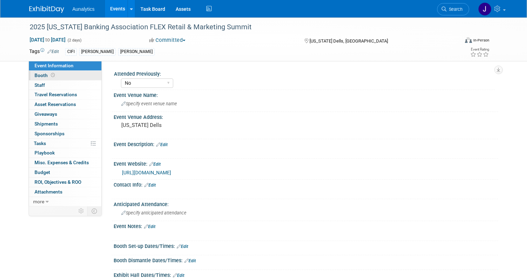
click at [70, 76] on link "Booth" at bounding box center [65, 75] width 73 height 9
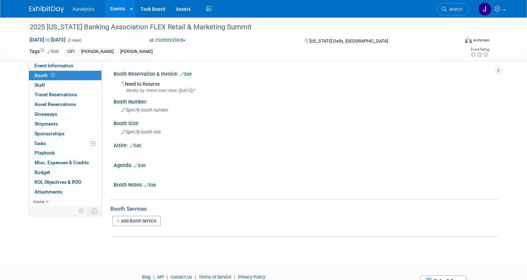
click at [122, 10] on link "Events" at bounding box center [117, 8] width 25 height 17
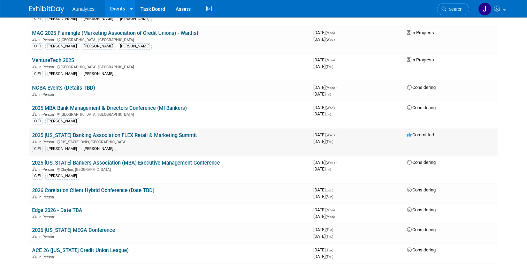
scroll to position [160, 0]
click at [105, 136] on link "2025 [US_STATE] Banking Association FLEX Retail & Marketing Summit" at bounding box center [114, 134] width 165 height 6
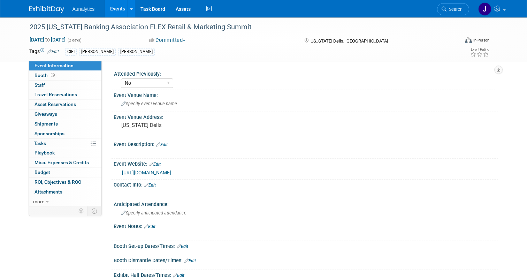
select select "No"
select select "Accepted"
click at [62, 146] on link "0% Tasks 0%" at bounding box center [65, 143] width 73 height 9
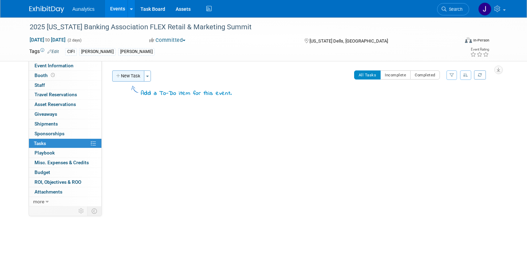
click at [126, 75] on button "New Task" at bounding box center [128, 75] width 32 height 11
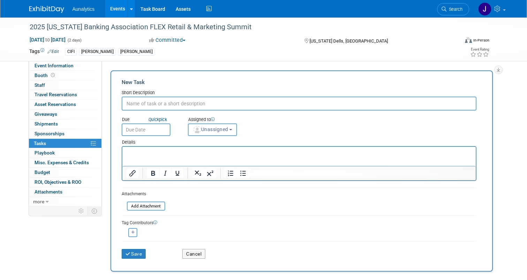
click at [152, 151] on p "Rich Text Area. Press ALT-0 for help." at bounding box center [298, 153] width 345 height 7
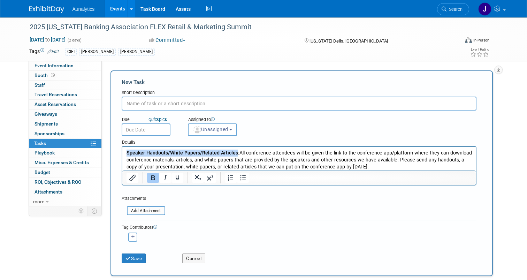
drag, startPoint x: 234, startPoint y: 153, endPoint x: 111, endPoint y: 152, distance: 123.1
click at [122, 152] on html "Speaker Handouts/White Papers/Related Articles: All conference attendees will b…" at bounding box center [298, 158] width 353 height 23
copy b "Speaker Handouts/White Papers/Related Articles"
click at [177, 105] on input "text" at bounding box center [299, 104] width 355 height 14
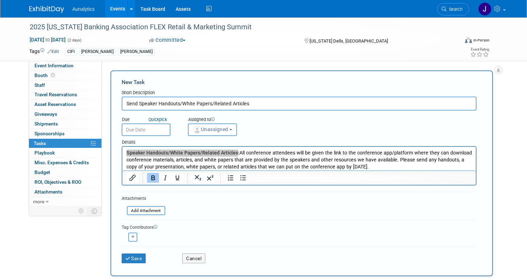
type input "Send Speaker Handouts/White Papers/Related Articles"
click at [158, 130] on input "text" at bounding box center [146, 129] width 49 height 13
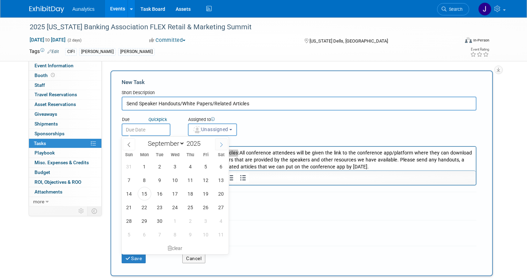
click at [221, 144] on icon at bounding box center [221, 144] width 5 height 5
select select "10"
click at [207, 217] on span "28" at bounding box center [206, 221] width 14 height 14
type input "[DATE]"
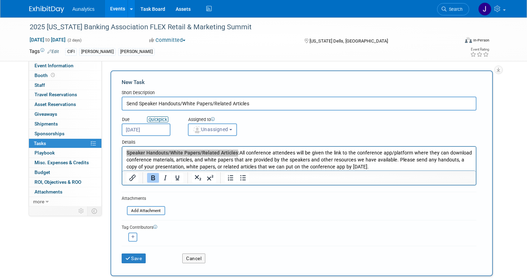
click at [161, 119] on link "Quick pick" at bounding box center [157, 119] width 21 height 6
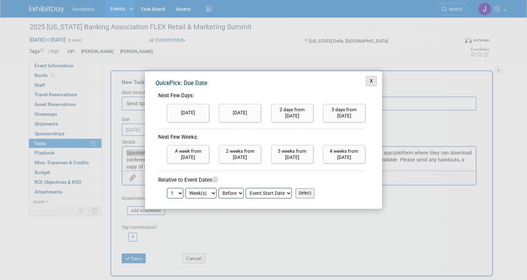
click at [371, 79] on button "X" at bounding box center [371, 81] width 11 height 10
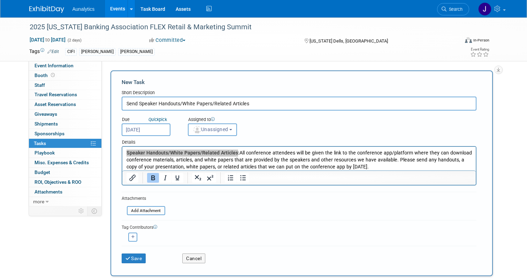
click at [160, 133] on body "Aunalytics Events Add Event Bulk Upload Events Shareable Event Boards Recently …" at bounding box center [263, 140] width 527 height 280
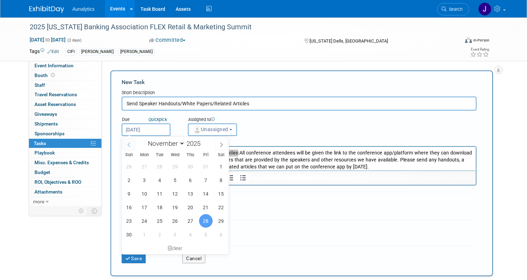
click at [131, 145] on span at bounding box center [129, 144] width 13 height 12
select select "9"
click at [207, 221] on span "31" at bounding box center [206, 221] width 14 height 14
type input "[DATE]"
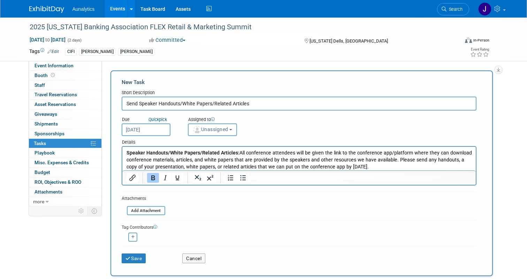
click at [192, 166] on p "Speaker Handouts/White Papers/Related Articles: All conference attendees will b…" at bounding box center [298, 160] width 345 height 21
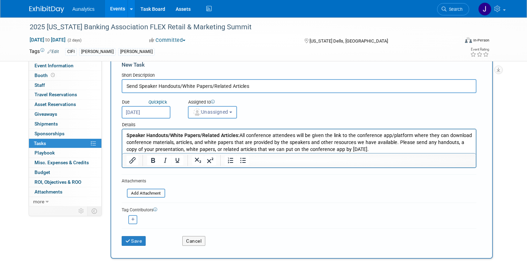
scroll to position [19, 0]
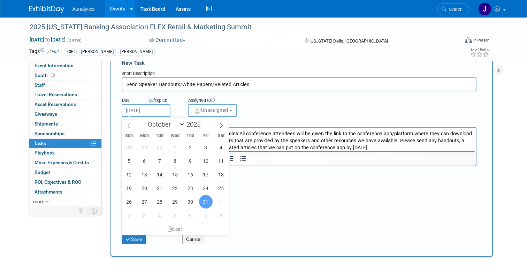
click at [163, 113] on input "Oct 31, 2025" at bounding box center [146, 110] width 49 height 13
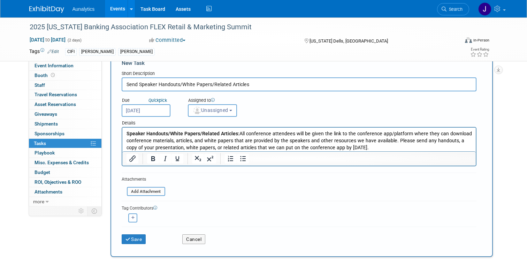
click at [287, 215] on div "Aaron remove Bobby remove" at bounding box center [299, 217] width 355 height 11
click at [217, 106] on button "Unassigned" at bounding box center [212, 110] width 49 height 13
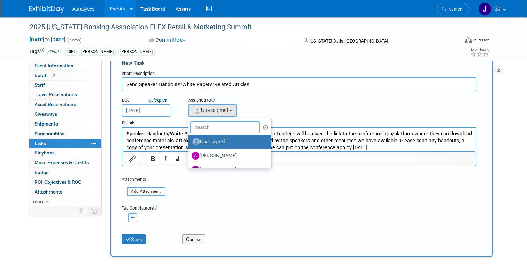
click at [220, 129] on input "text" at bounding box center [225, 127] width 70 height 12
type input "Julie"
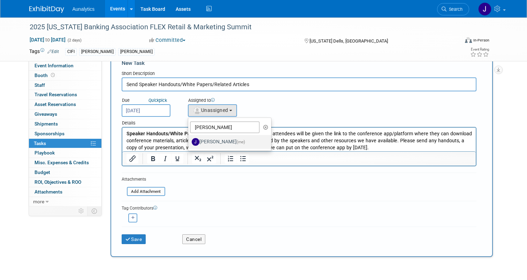
click at [229, 143] on label "Julie Grisanti-Cieslak (me)" at bounding box center [228, 141] width 73 height 11
click at [189, 143] on input "Julie Grisanti-Cieslak (me)" at bounding box center [187, 141] width 5 height 5
select select "01aaad8d-829a-4859-935a-26a77d13b9fd"
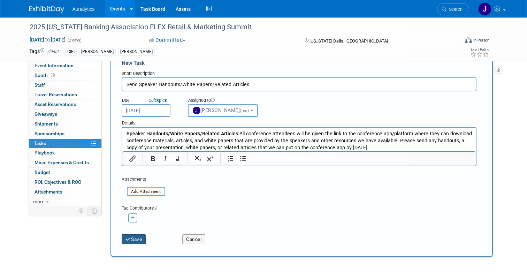
click at [130, 242] on button "Save" at bounding box center [134, 239] width 24 height 10
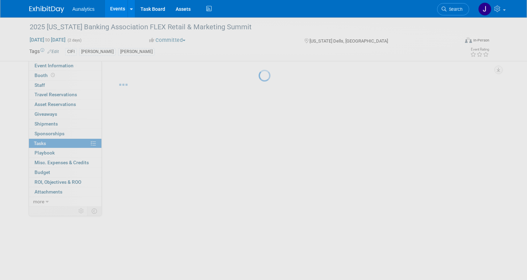
scroll to position [0, 0]
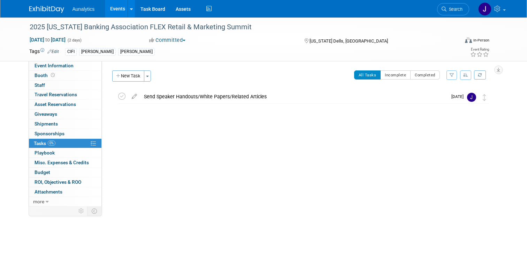
click at [117, 7] on link "Events" at bounding box center [117, 8] width 25 height 17
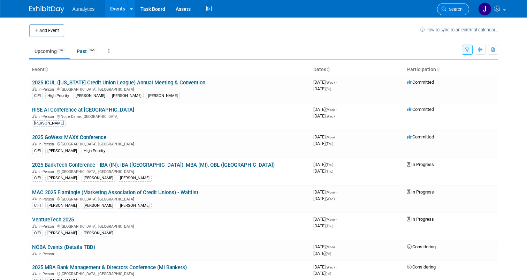
click at [464, 7] on link "Search" at bounding box center [453, 9] width 32 height 12
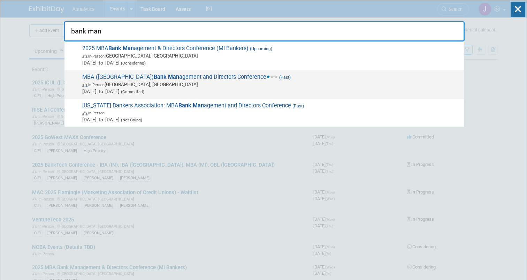
type input "bank man"
click at [298, 84] on span "In-Person Rochester, MI" at bounding box center [271, 84] width 378 height 7
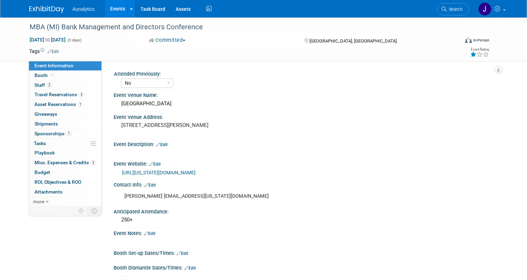
select select "No"
select select "CIFI Sales"
select select "Financial"
select select "Bank"
select select "State"
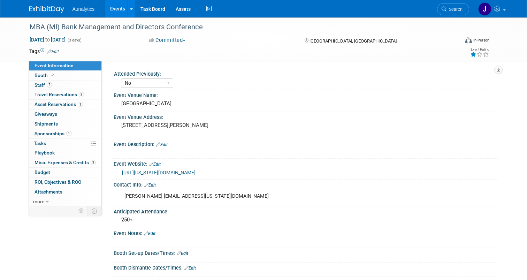
select select "No Submission"
click at [54, 86] on link "2 Staff 2" at bounding box center [65, 85] width 73 height 9
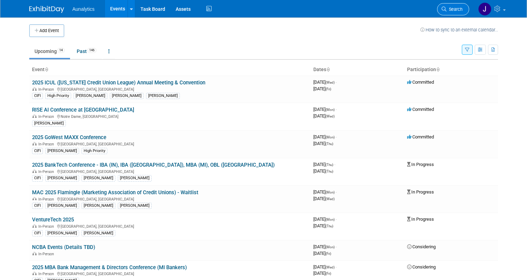
click at [465, 12] on link "Search" at bounding box center [453, 9] width 32 height 12
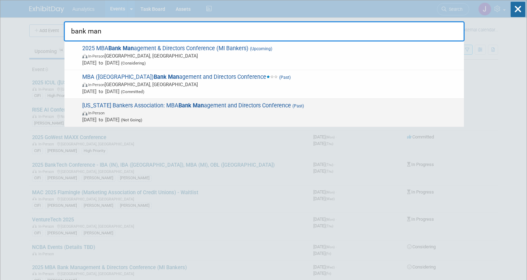
type input "bank man"
click at [270, 109] on span "In-Person" at bounding box center [271, 112] width 378 height 7
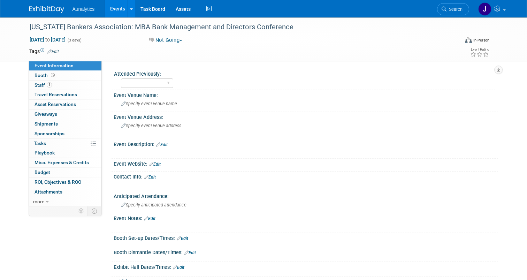
select select "Financial"
select select "Bank"
select select "State"
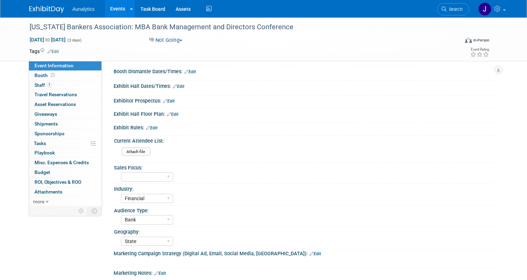
scroll to position [391, 0]
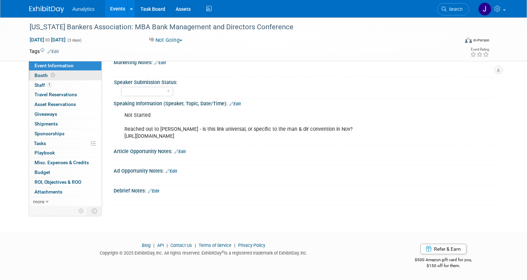
click at [65, 76] on link "Booth" at bounding box center [65, 75] width 73 height 9
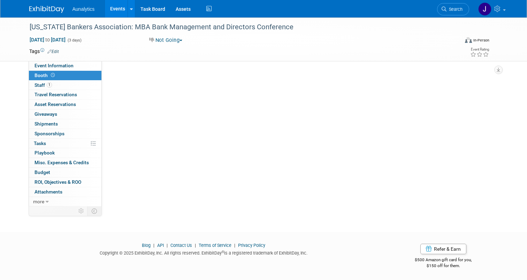
scroll to position [0, 0]
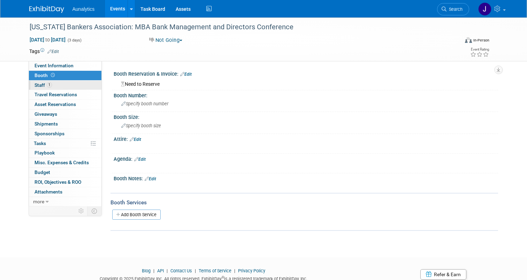
click at [66, 85] on link "1 Staff 1" at bounding box center [65, 85] width 73 height 9
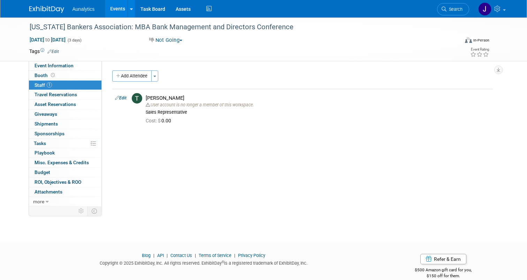
click at [118, 8] on link "Events" at bounding box center [117, 8] width 25 height 17
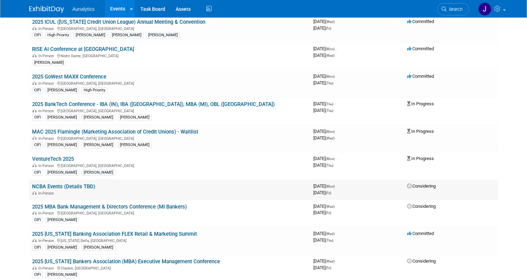
scroll to position [65, 0]
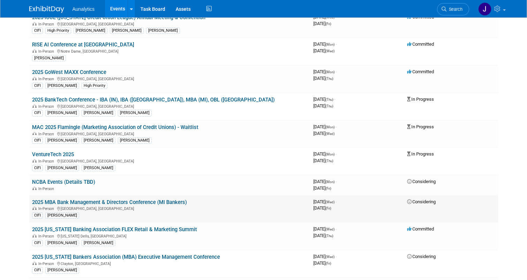
click at [118, 201] on link "2025 MBA Bank Management & Directors Conference (MI Bankers)" at bounding box center [109, 202] width 155 height 6
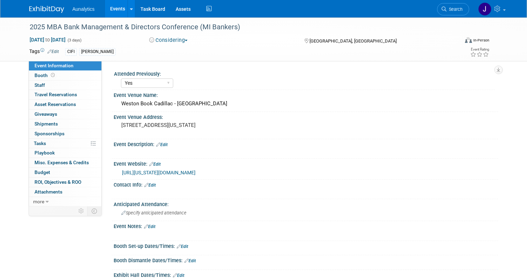
select select "Yes"
click at [158, 215] on span "Specify anticipated attendance" at bounding box center [153, 212] width 65 height 5
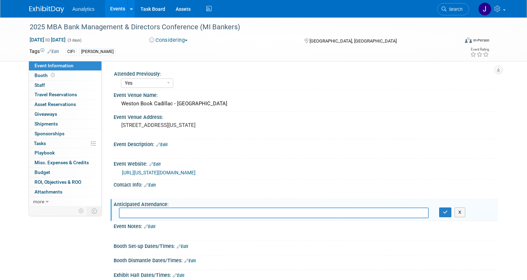
click at [152, 229] on link "Edit" at bounding box center [150, 226] width 12 height 5
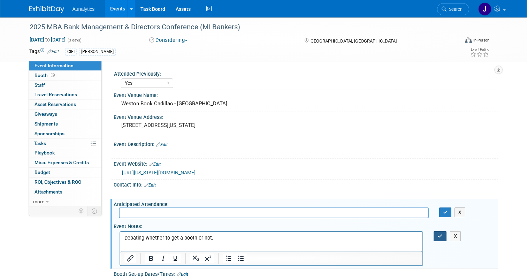
click at [443, 239] on button "button" at bounding box center [440, 236] width 13 height 10
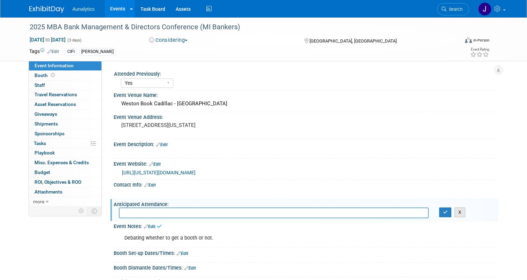
click at [461, 217] on button "X" at bounding box center [460, 212] width 11 height 10
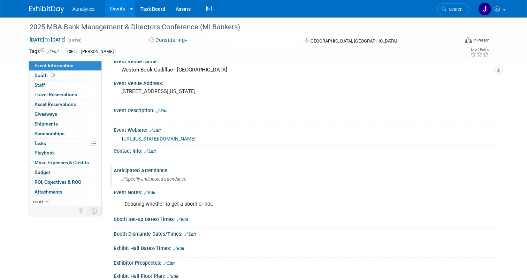
scroll to position [35, 0]
click at [186, 41] on button "Considering" at bounding box center [169, 40] width 44 height 7
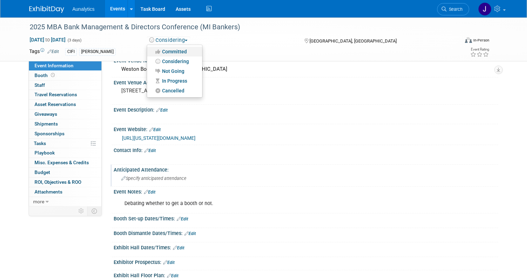
click at [186, 53] on link "Committed" at bounding box center [174, 52] width 55 height 10
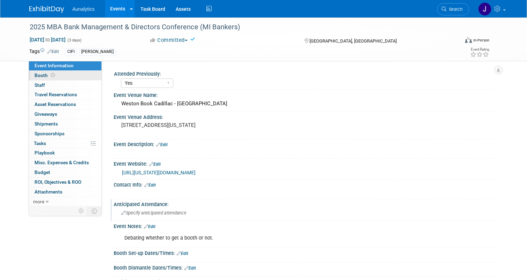
click at [45, 77] on span "Booth" at bounding box center [46, 76] width 22 height 6
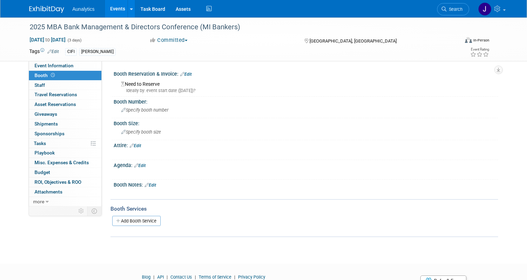
click at [192, 74] on link "Edit" at bounding box center [186, 74] width 12 height 5
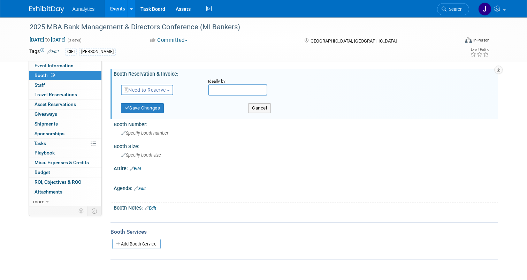
click at [163, 93] on span "Need to Reserve" at bounding box center [144, 90] width 41 height 6
click at [230, 143] on div "Booth Size:" at bounding box center [306, 145] width 384 height 9
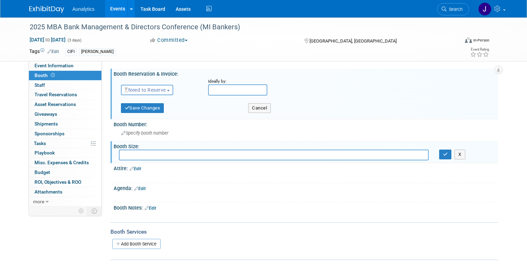
click at [174, 193] on div at bounding box center [272, 196] width 304 height 7
click at [117, 10] on link "Events" at bounding box center [117, 8] width 25 height 17
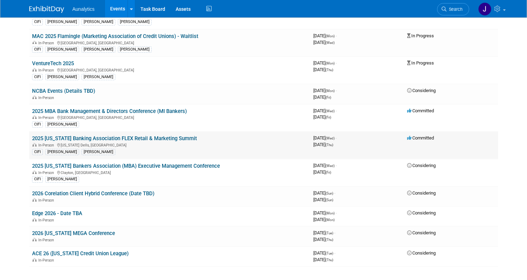
scroll to position [153, 0]
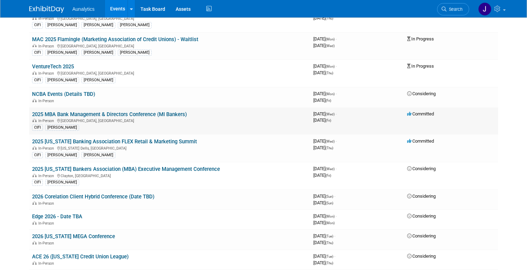
click at [160, 112] on link "2025 MBA Bank Management & Directors Conference (MI Bankers)" at bounding box center [109, 114] width 155 height 6
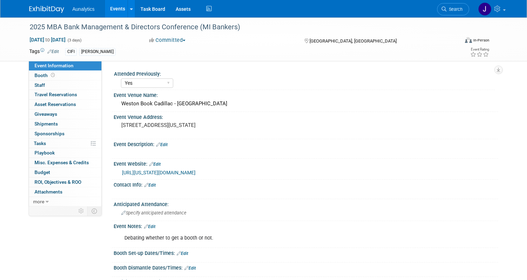
select select "Yes"
click at [72, 71] on link "Booth" at bounding box center [65, 75] width 73 height 9
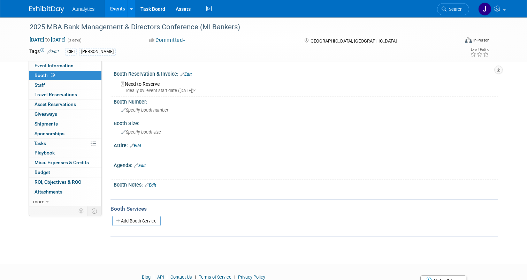
click at [156, 185] on link "Edit" at bounding box center [151, 185] width 12 height 5
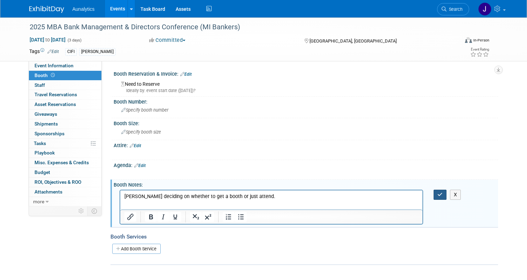
click at [444, 195] on button "button" at bounding box center [440, 195] width 13 height 10
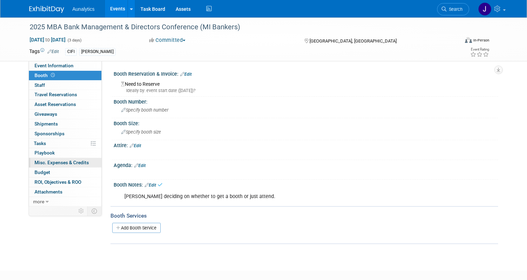
click at [52, 163] on span "Misc. Expenses & Credits 0" at bounding box center [62, 163] width 54 height 6
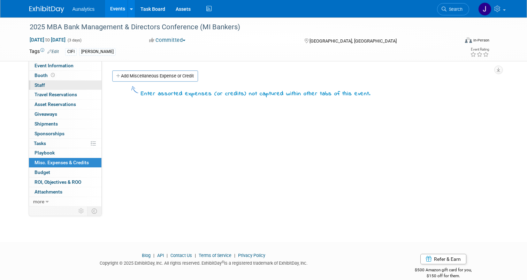
click at [61, 83] on link "0 Staff 0" at bounding box center [65, 85] width 73 height 9
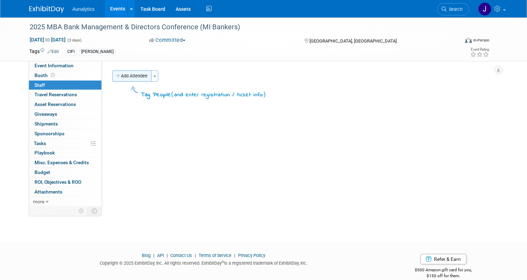
click at [137, 76] on button "Add Attendee" at bounding box center [131, 75] width 39 height 11
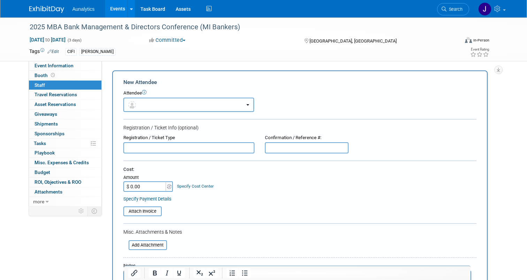
click at [139, 105] on button "button" at bounding box center [188, 105] width 131 height 14
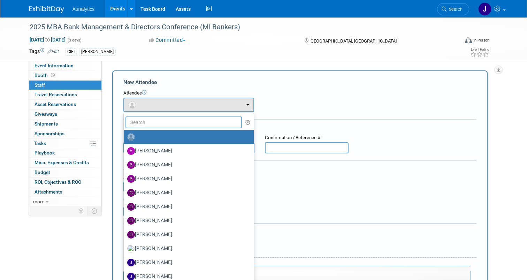
click at [146, 121] on input "text" at bounding box center [183, 122] width 117 height 12
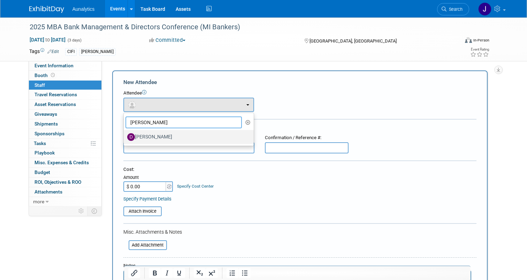
type input "dan"
click at [145, 138] on label "[PERSON_NAME]" at bounding box center [187, 136] width 120 height 11
click at [125, 138] on input "[PERSON_NAME]" at bounding box center [122, 136] width 5 height 5
select select "04525a8f-38d9-442b-928a-8b5e489a1a75"
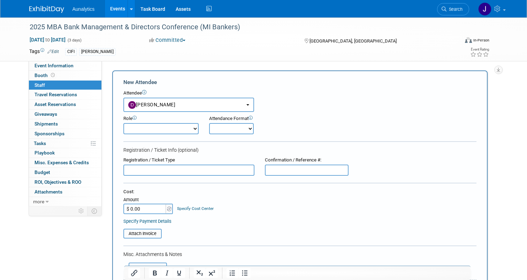
click at [177, 131] on select "Demonstrator Host Planner Presenter Sales Representative Set-up/Dismantle Crew …" at bounding box center [160, 128] width 75 height 11
select select "4"
click at [123, 123] on select "Demonstrator Host Planner Presenter Sales Representative Set-up/Dismantle Crew …" at bounding box center [160, 128] width 75 height 11
click at [227, 128] on select "Onsite Remote" at bounding box center [231, 128] width 45 height 11
select select "1"
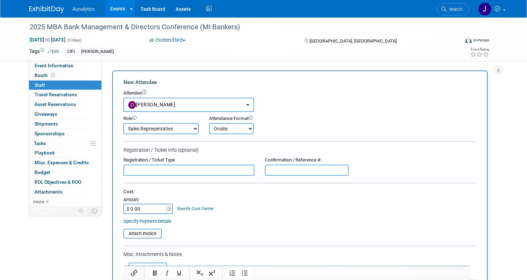
click at [209, 123] on select "Onsite Remote" at bounding box center [231, 128] width 45 height 11
click at [189, 170] on input "text" at bounding box center [188, 170] width 131 height 11
click at [278, 164] on div "Confirmation / Reference #:" at bounding box center [307, 166] width 94 height 19
click at [278, 171] on input "text" at bounding box center [307, 170] width 84 height 11
paste input "$595.00"
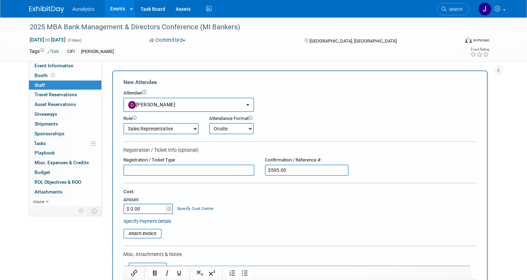
type input "$595.00"
click at [201, 165] on input "text" at bounding box center [188, 170] width 131 height 11
type input "Member Attendee"
click at [329, 168] on input "$595.00" at bounding box center [307, 170] width 84 height 11
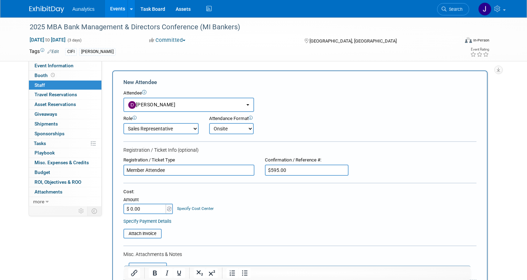
click at [329, 168] on input "$595.00" at bounding box center [307, 170] width 84 height 11
click at [139, 213] on input "$ 0.00" at bounding box center [145, 209] width 44 height 10
paste input "595"
type input "$ 595.00"
click at [267, 223] on div "Specify Payment Details" at bounding box center [299, 221] width 353 height 7
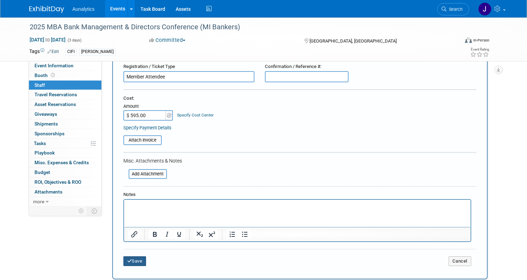
click at [141, 258] on button "Save" at bounding box center [134, 261] width 23 height 10
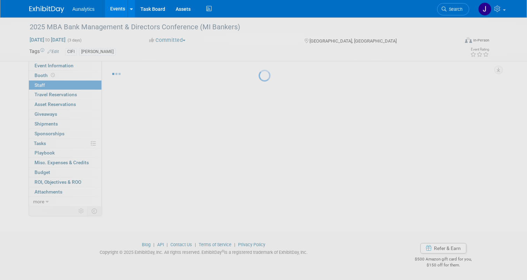
scroll to position [10, 0]
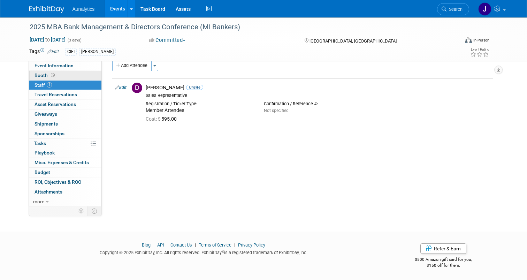
click at [84, 71] on link "Booth" at bounding box center [65, 75] width 73 height 9
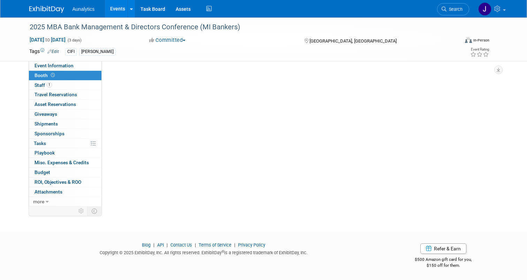
scroll to position [0, 0]
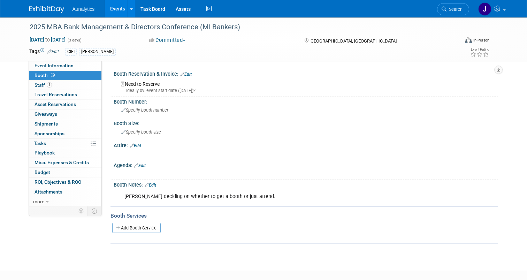
click at [115, 8] on link "Events" at bounding box center [117, 8] width 25 height 17
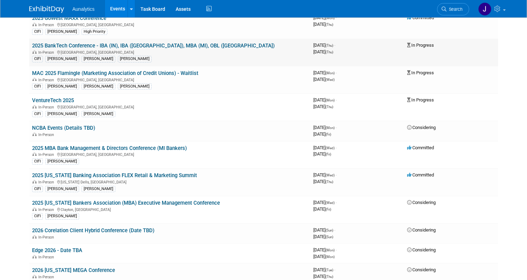
scroll to position [128, 0]
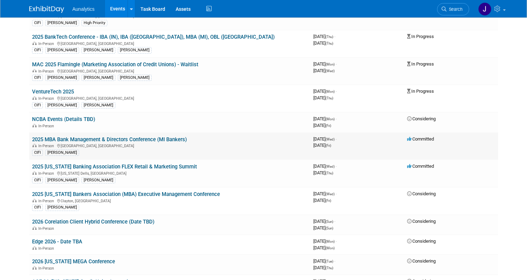
click at [110, 139] on link "2025 MBA Bank Management & Directors Conference (MI Bankers)" at bounding box center [109, 139] width 155 height 6
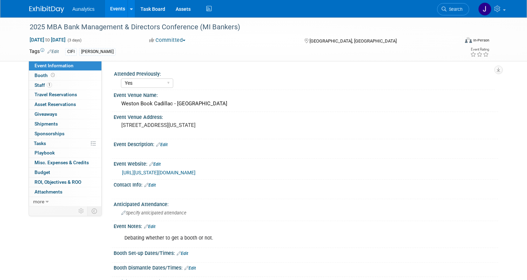
select select "Yes"
click at [61, 143] on link "0% Tasks 0%" at bounding box center [65, 143] width 73 height 9
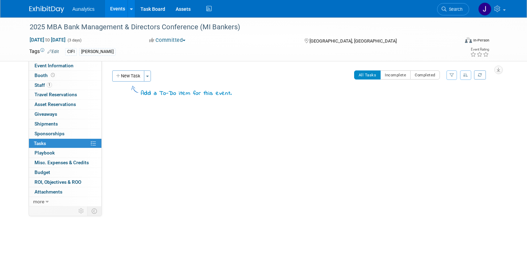
click at [119, 9] on link "Events" at bounding box center [117, 8] width 25 height 17
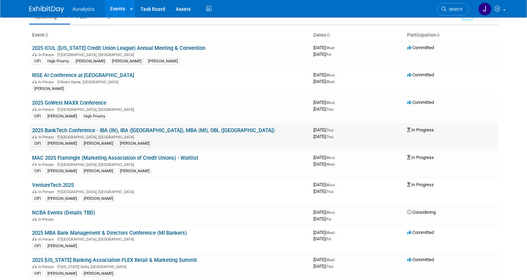
scroll to position [37, 0]
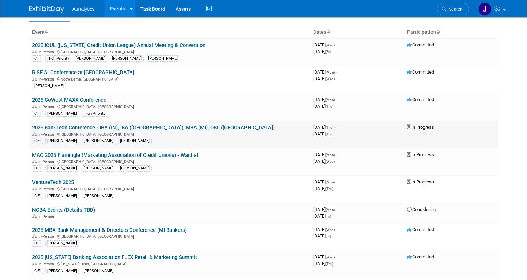
click at [98, 128] on link "2025 BankTech Conference - IBA (IN), IBA ([GEOGRAPHIC_DATA]), MBA (MI), OBL ([G…" at bounding box center [153, 127] width 243 height 6
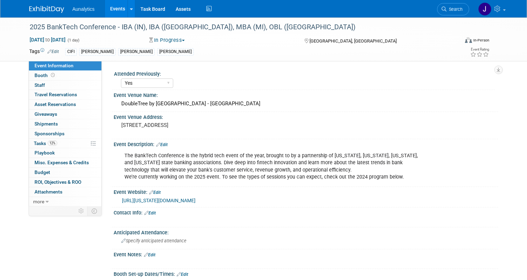
select select "Yes"
select select "Submitted"
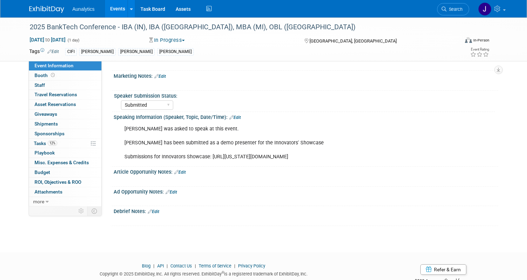
scroll to position [413, 0]
click at [119, 7] on link "Events" at bounding box center [117, 8] width 25 height 17
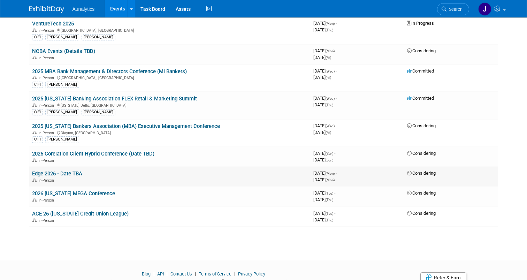
scroll to position [193, 0]
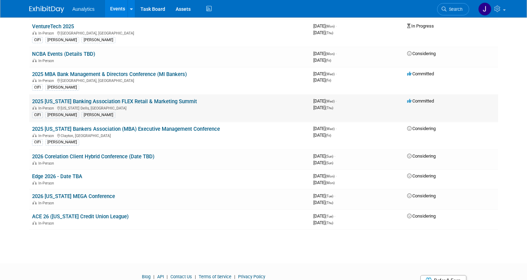
click at [108, 101] on link "2025 [US_STATE] Banking Association FLEX Retail & Marketing Summit" at bounding box center [114, 101] width 165 height 6
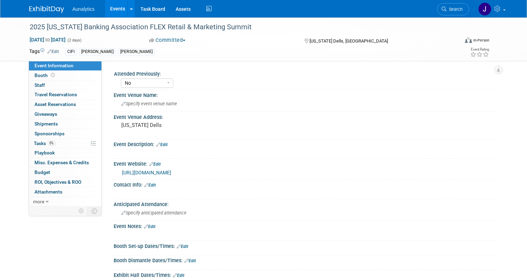
select select "No"
select select "Accepted"
click at [64, 76] on link "Booth" at bounding box center [65, 75] width 73 height 9
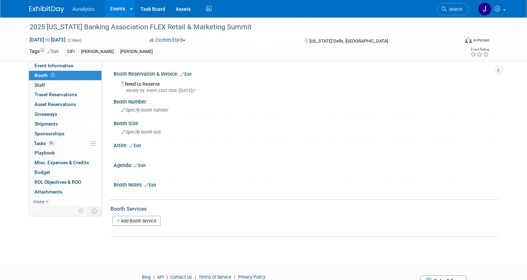
click at [190, 74] on link "Edit" at bounding box center [186, 74] width 12 height 5
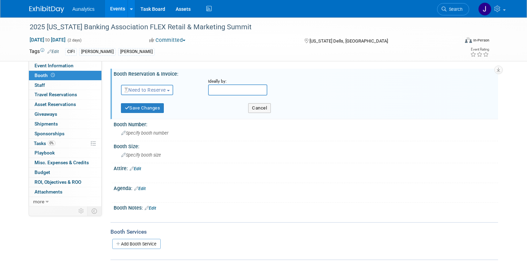
click at [159, 89] on span "Need to Reserve" at bounding box center [144, 90] width 41 height 6
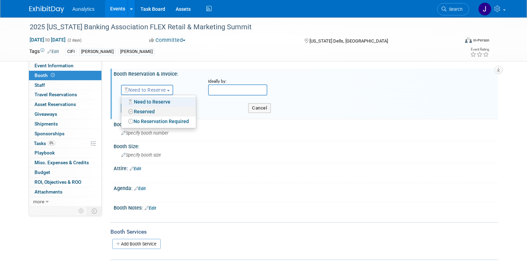
click at [159, 114] on link "Reserved" at bounding box center [158, 112] width 75 height 10
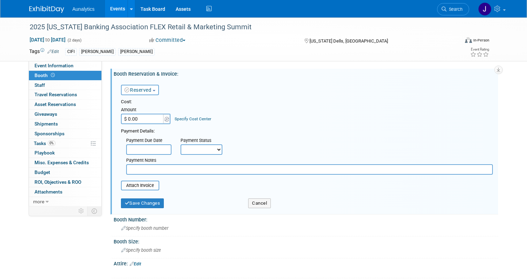
click at [150, 170] on input "text" at bounding box center [309, 169] width 367 height 10
click at [141, 186] on input "file" at bounding box center [117, 185] width 83 height 8
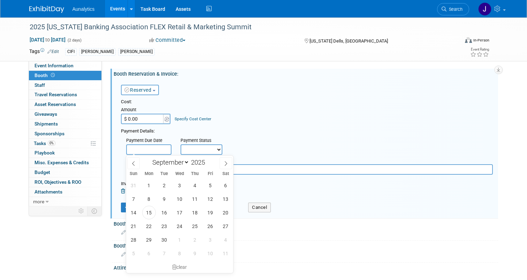
click at [157, 150] on input "text" at bounding box center [148, 149] width 45 height 10
click at [211, 185] on span "5" at bounding box center [211, 185] width 14 height 14
type input "[DATE]"
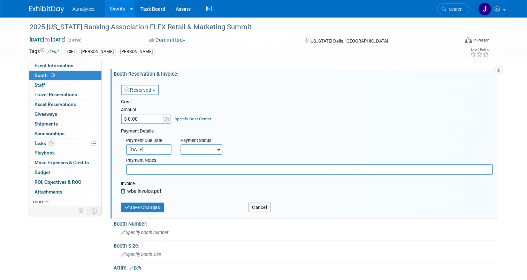
click at [208, 153] on select "Not Paid Yet Partially Paid Paid in Full" at bounding box center [202, 149] width 42 height 10
select select "1"
click at [181, 144] on select "Not Paid Yet Partially Paid Paid in Full" at bounding box center [202, 149] width 42 height 10
click at [180, 168] on input "text" at bounding box center [309, 169] width 367 height 10
click at [147, 116] on input "$ 0.00" at bounding box center [143, 119] width 44 height 10
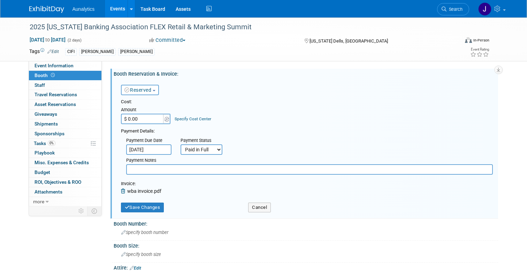
paste input "text"
click at [150, 117] on input "$ 0.00" at bounding box center [143, 119] width 44 height 10
type input "$ 600.00"
click at [214, 102] on div "Cost:" at bounding box center [307, 102] width 372 height 7
click at [147, 208] on button "Save Changes" at bounding box center [142, 208] width 43 height 10
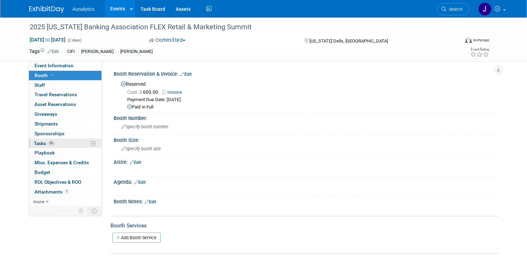
click at [63, 140] on link "0% Tasks 0%" at bounding box center [65, 143] width 73 height 9
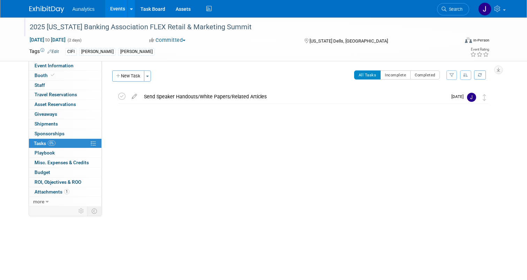
click at [65, 27] on div "2025 [US_STATE] Banking Association FLEX Retail & Marketing Summit" at bounding box center [238, 27] width 423 height 13
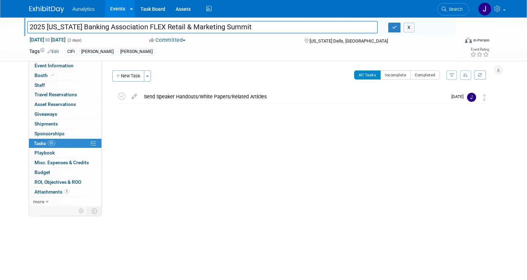
click at [65, 27] on input "2025 [US_STATE] Banking Association FLEX Retail & Marketing Summit" at bounding box center [202, 27] width 351 height 12
click at [398, 30] on button "button" at bounding box center [394, 28] width 13 height 10
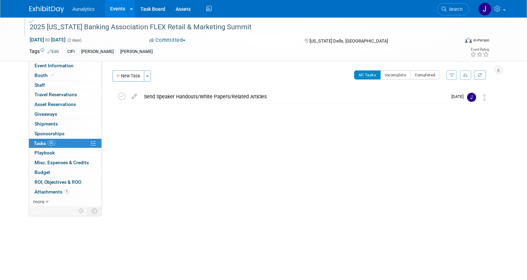
click at [196, 170] on div "Attended Previously: Yes No Unsure Event Venue Name: Specify event venue name E…" at bounding box center [300, 133] width 396 height 145
click at [116, 13] on link "Events" at bounding box center [117, 8] width 25 height 17
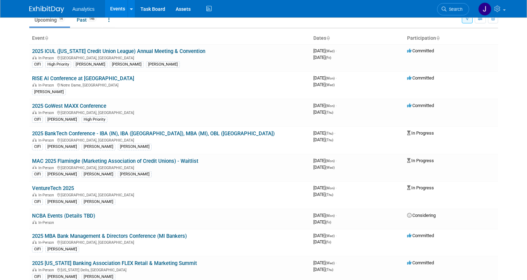
scroll to position [47, 0]
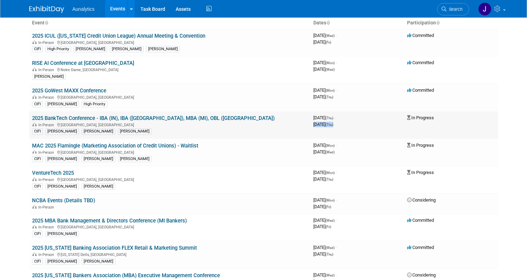
drag, startPoint x: 361, startPoint y: 126, endPoint x: 314, endPoint y: 126, distance: 46.4
click at [314, 126] on div "[DATE] (Thu)" at bounding box center [357, 124] width 88 height 7
copy span "[DATE] (Thu)"
click at [117, 119] on link "2025 BankTech Conference - IBA (IN), IBA ([GEOGRAPHIC_DATA]), MBA (MI), OBL ([G…" at bounding box center [153, 118] width 243 height 6
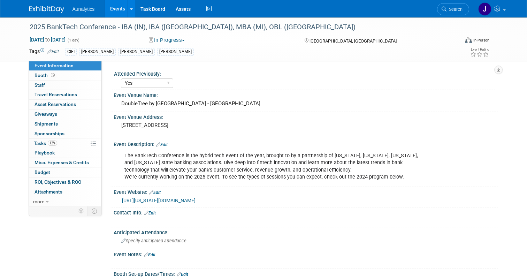
select select "Yes"
select select "Submitted"
click at [136, 28] on div "2025 BankTech Conference - IBA (IN), IBA ([GEOGRAPHIC_DATA]), MBA (MI), OBL ([G…" at bounding box center [238, 27] width 423 height 13
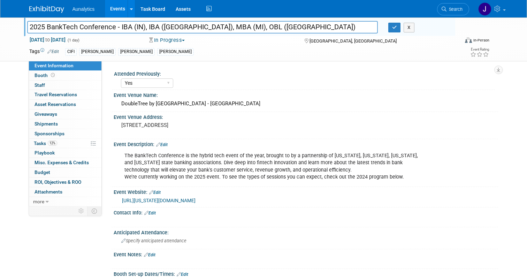
drag, startPoint x: 121, startPoint y: 26, endPoint x: 255, endPoint y: 30, distance: 134.2
click at [255, 30] on input "2025 BankTech Conference - IBA (IN), IBA ([GEOGRAPHIC_DATA]), MBA (MI), OBL ([G…" at bounding box center [202, 27] width 351 height 12
click at [149, 199] on link "https://illinois.bank/education-and-events/conferences-and-events/banktech" at bounding box center [159, 201] width 74 height 6
click at [396, 28] on icon "button" at bounding box center [394, 27] width 5 height 5
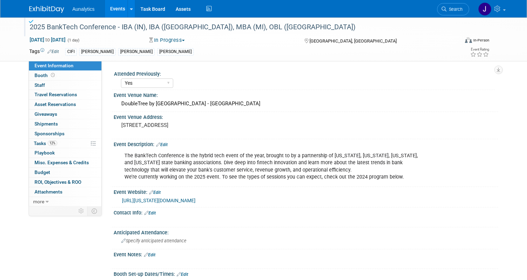
click at [113, 9] on link "Events" at bounding box center [117, 8] width 25 height 17
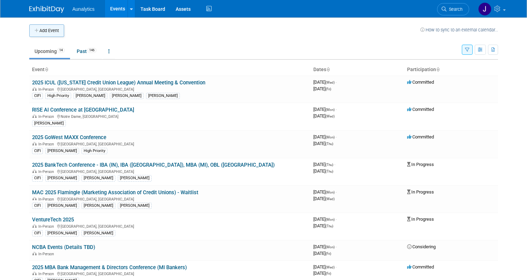
click at [51, 32] on button "Add Event" at bounding box center [46, 30] width 35 height 13
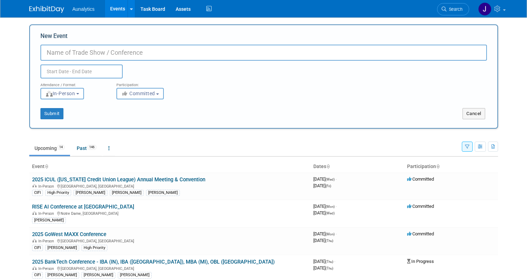
click at [112, 55] on input "New Event" at bounding box center [263, 53] width 447 height 16
click at [47, 52] on input "Fiserv" at bounding box center [263, 53] width 447 height 16
click at [94, 54] on input "2026 Fiserv" at bounding box center [263, 53] width 447 height 16
click at [88, 52] on input "2026 Fiserv CLient COnference" at bounding box center [263, 53] width 447 height 16
click at [107, 52] on input "2026 Fiserv Client COnference" at bounding box center [263, 53] width 447 height 16
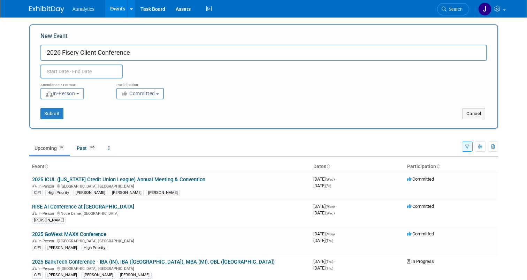
type input "2026 Fiserv Client Conference"
click at [93, 76] on input "text" at bounding box center [81, 71] width 82 height 14
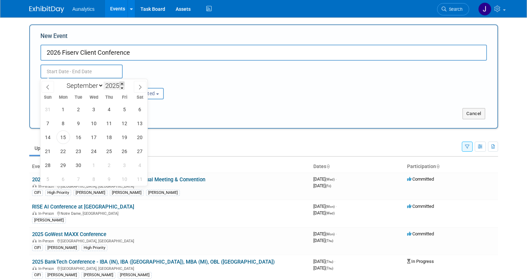
click at [122, 84] on span at bounding box center [122, 84] width 5 height 4
type input "2026"
click at [69, 122] on span "7" at bounding box center [63, 123] width 14 height 14
click at [95, 122] on span "9" at bounding box center [94, 123] width 14 height 14
type input "[DATE] to [DATE]"
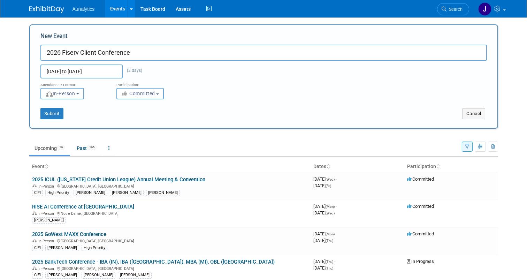
click at [148, 53] on input "2026 Fiserv Client Conference" at bounding box center [263, 53] width 447 height 16
type input "2026 Fiserv Client Conference - Date TBD"
click at [140, 92] on span "Committed" at bounding box center [138, 94] width 34 height 6
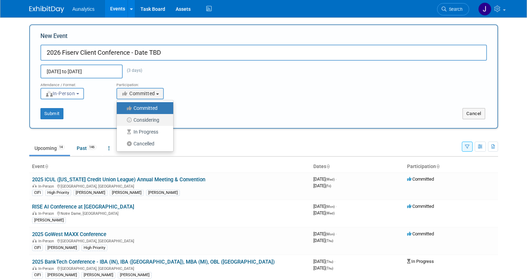
click at [142, 116] on label "Considering" at bounding box center [143, 119] width 46 height 9
click at [123, 118] on input "Considering" at bounding box center [121, 120] width 5 height 5
select select "2"
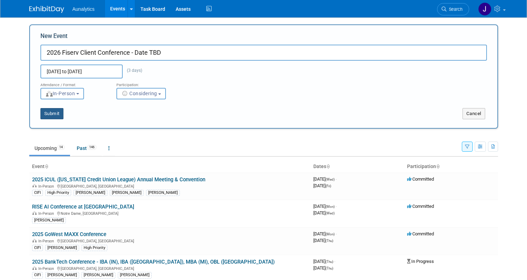
click at [54, 112] on button "Submit" at bounding box center [51, 113] width 23 height 11
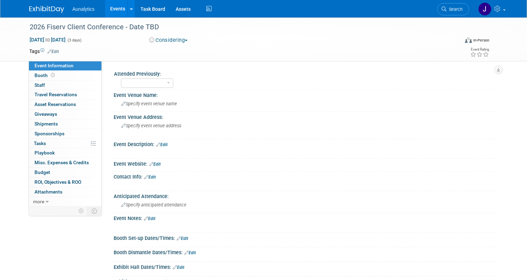
click at [160, 163] on link "Edit" at bounding box center [155, 164] width 12 height 5
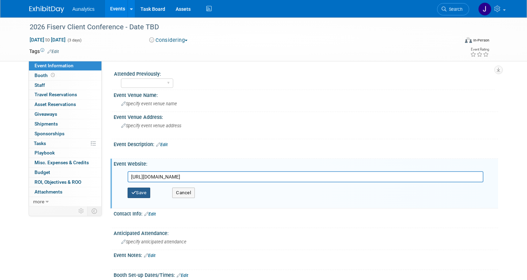
type input "[URL][DOMAIN_NAME]"
click at [144, 192] on button "Save" at bounding box center [139, 193] width 23 height 10
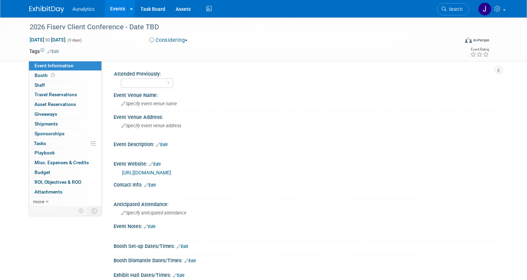
click at [118, 9] on link "Events" at bounding box center [117, 8] width 25 height 17
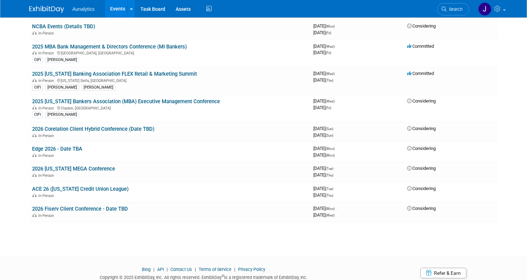
scroll to position [245, 0]
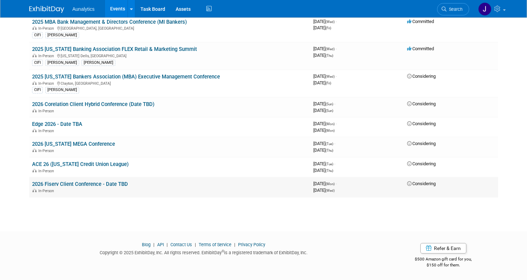
click at [79, 186] on link "2026 Fiserv Client Conference - Date TBD" at bounding box center [80, 184] width 96 height 6
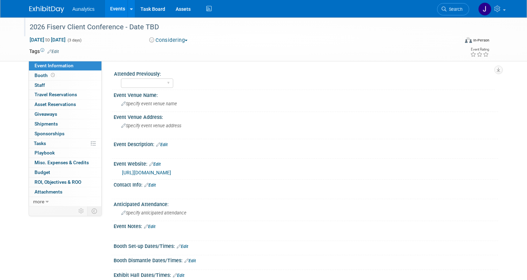
click at [91, 28] on div "2026 Fiserv Client Conference - Date TBD" at bounding box center [238, 27] width 423 height 13
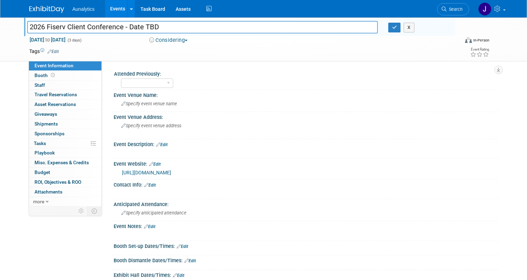
drag, startPoint x: 48, startPoint y: 26, endPoint x: 123, endPoint y: 31, distance: 74.7
click at [123, 31] on input "2026 Fiserv Client Conference - Date TBD" at bounding box center [202, 27] width 351 height 12
type input "2026 Fiserv Forum Client Conference - Date TBD"
click at [396, 29] on icon "button" at bounding box center [394, 27] width 5 height 5
